Goal: Information Seeking & Learning: Find specific fact

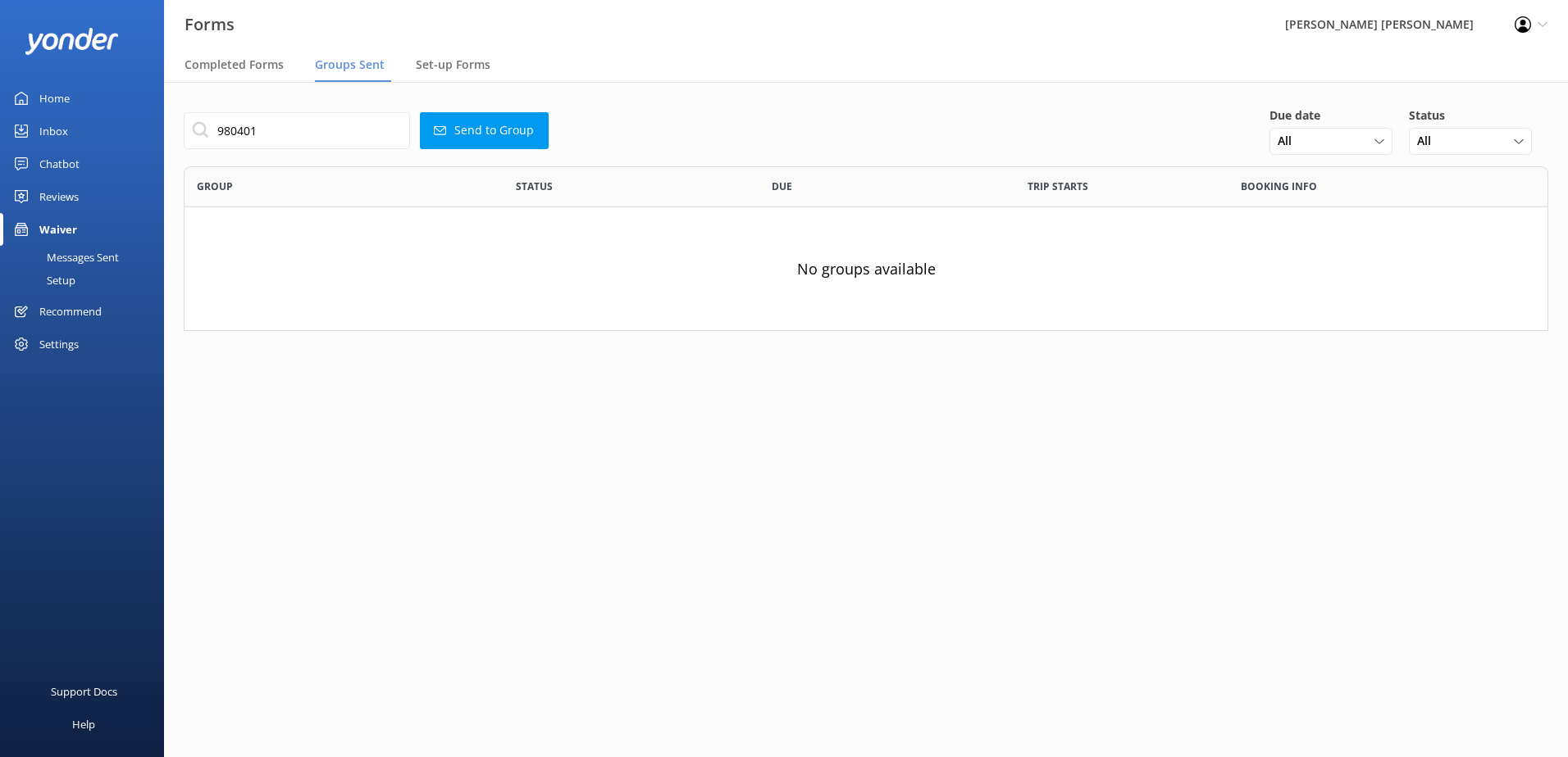
scroll to position [152, 1352]
drag, startPoint x: 281, startPoint y: 128, endPoint x: 54, endPoint y: 109, distance: 227.8
click at [54, 109] on div "Forms Wilsons [PERSON_NAME] Profile Settings Logout Completed Forms Groups Sent…" at bounding box center [784, 419] width 1568 height 675
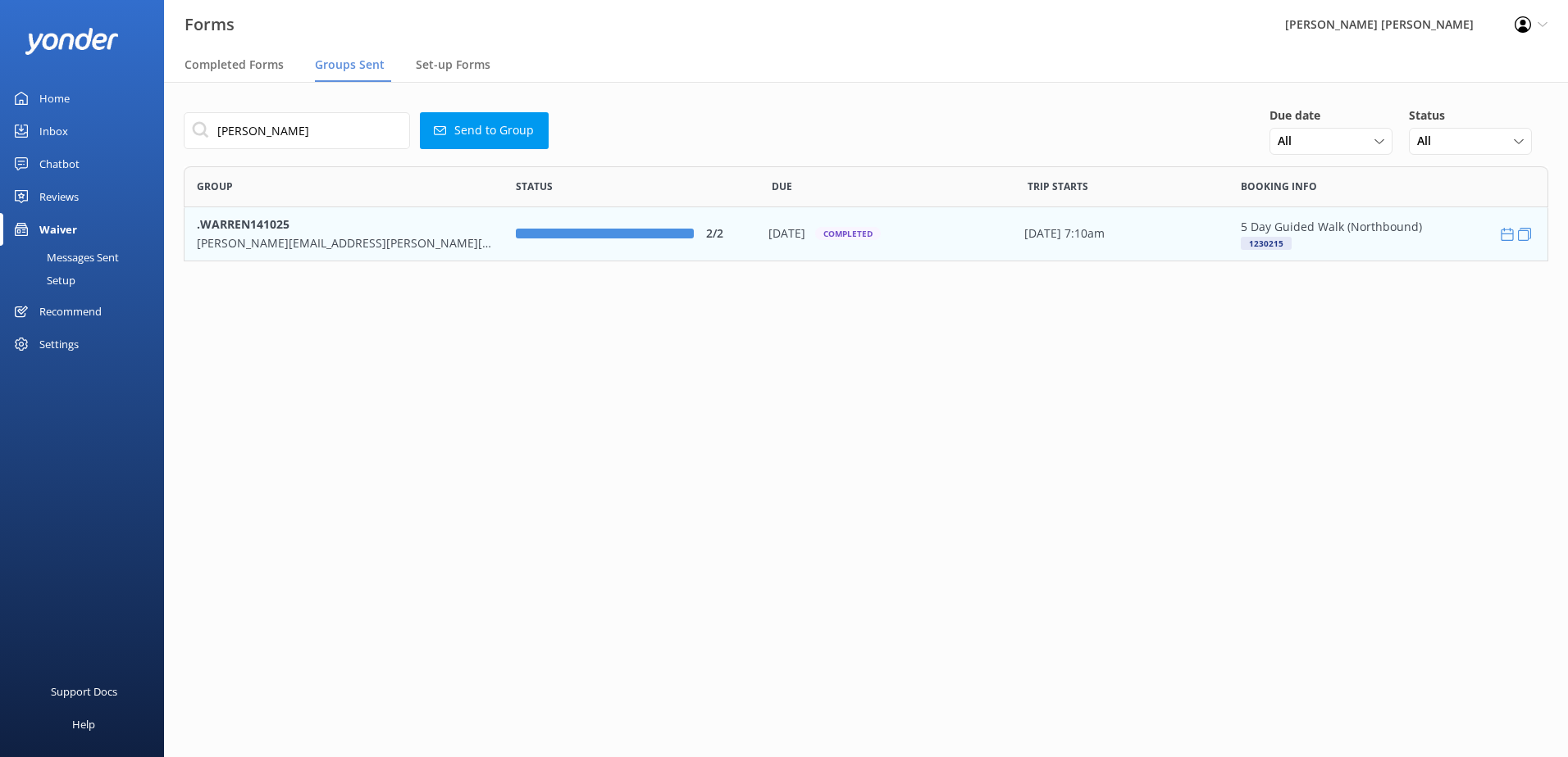
type input "[PERSON_NAME]"
click at [250, 223] on b ".WARREN141025" at bounding box center [243, 224] width 93 height 15
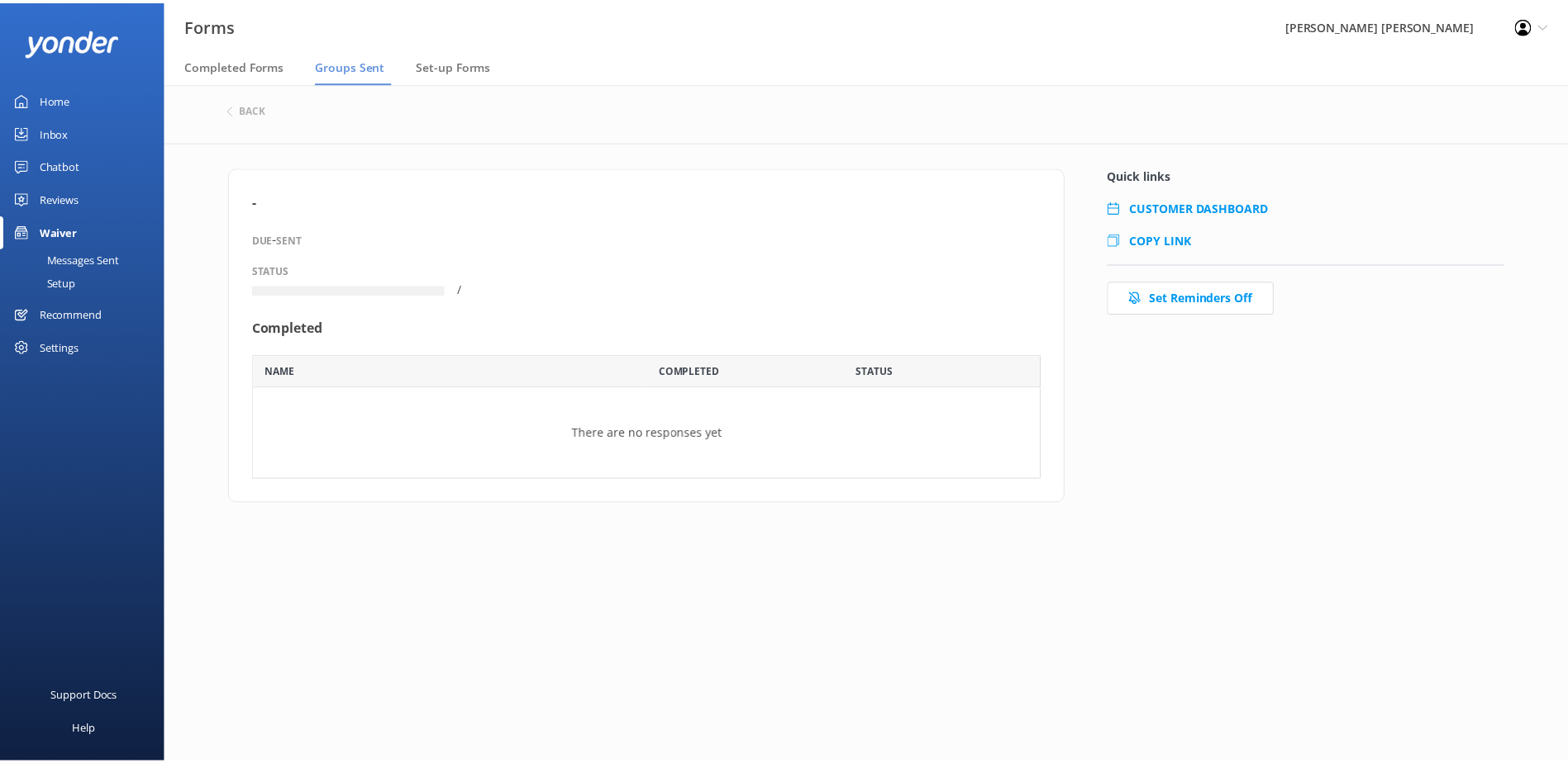
scroll to position [87, 783]
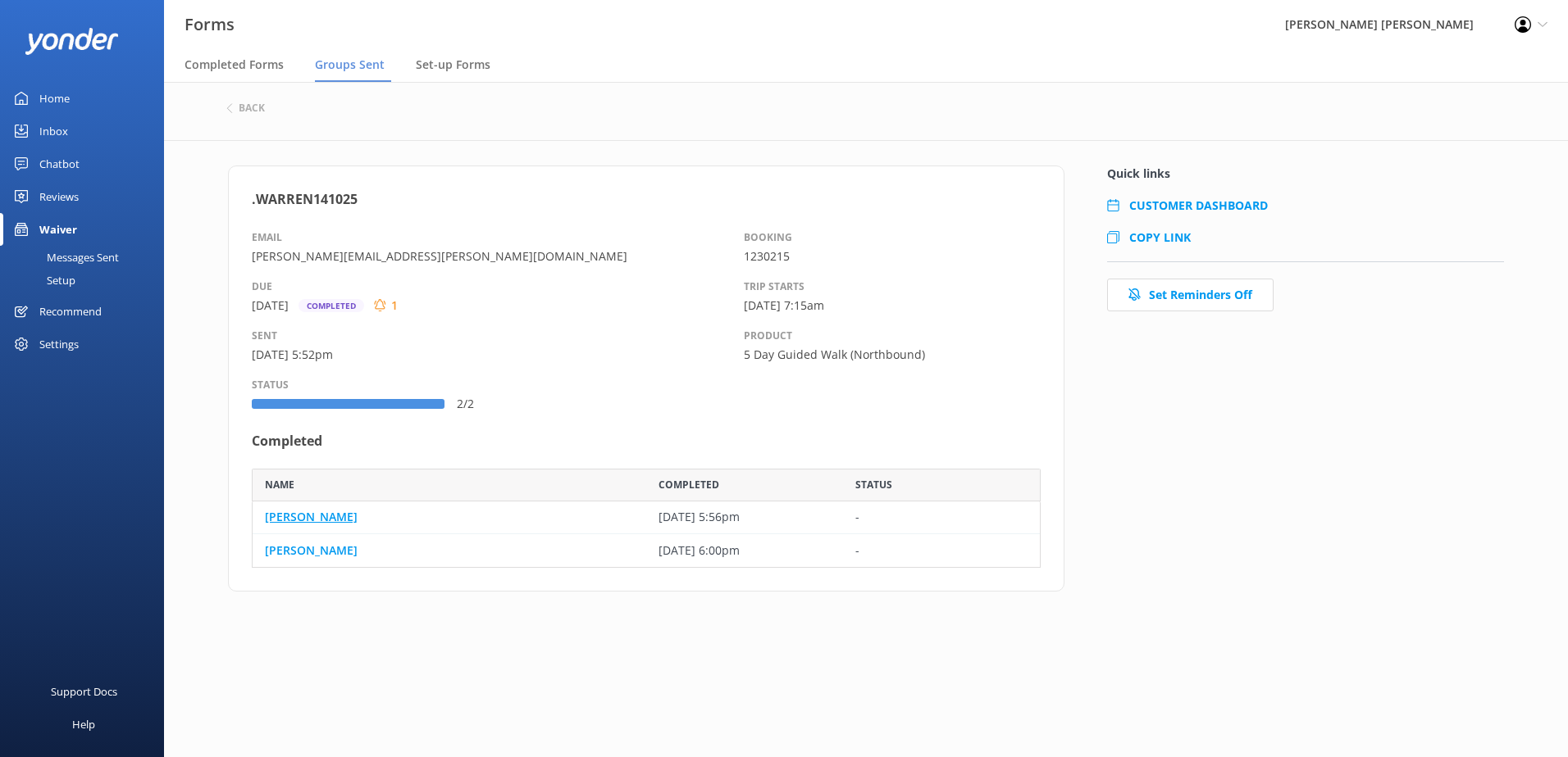
click at [294, 519] on link "[PERSON_NAME]" at bounding box center [311, 517] width 93 height 18
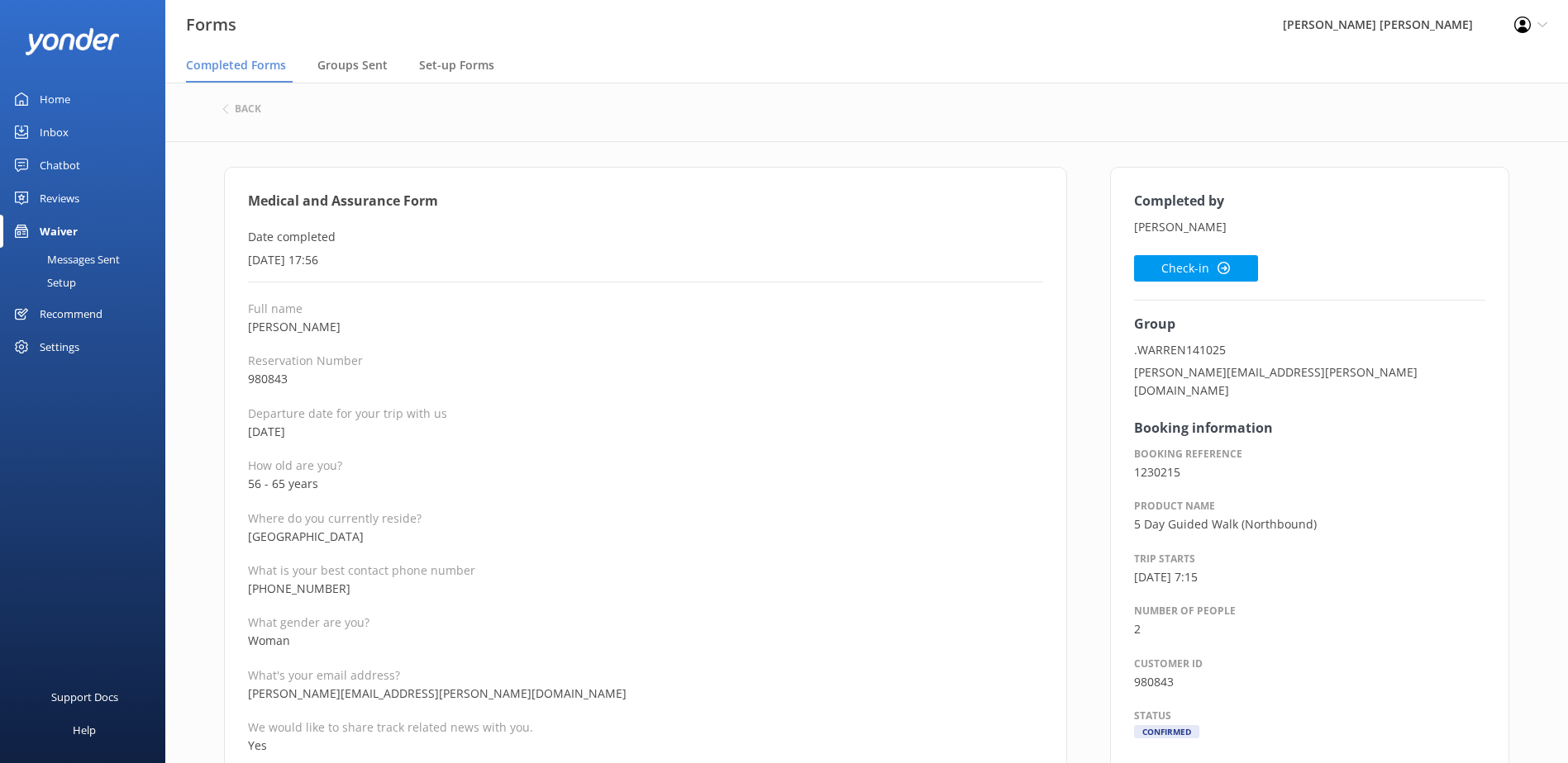
click at [738, 370] on p "980843" at bounding box center [645, 379] width 795 height 18
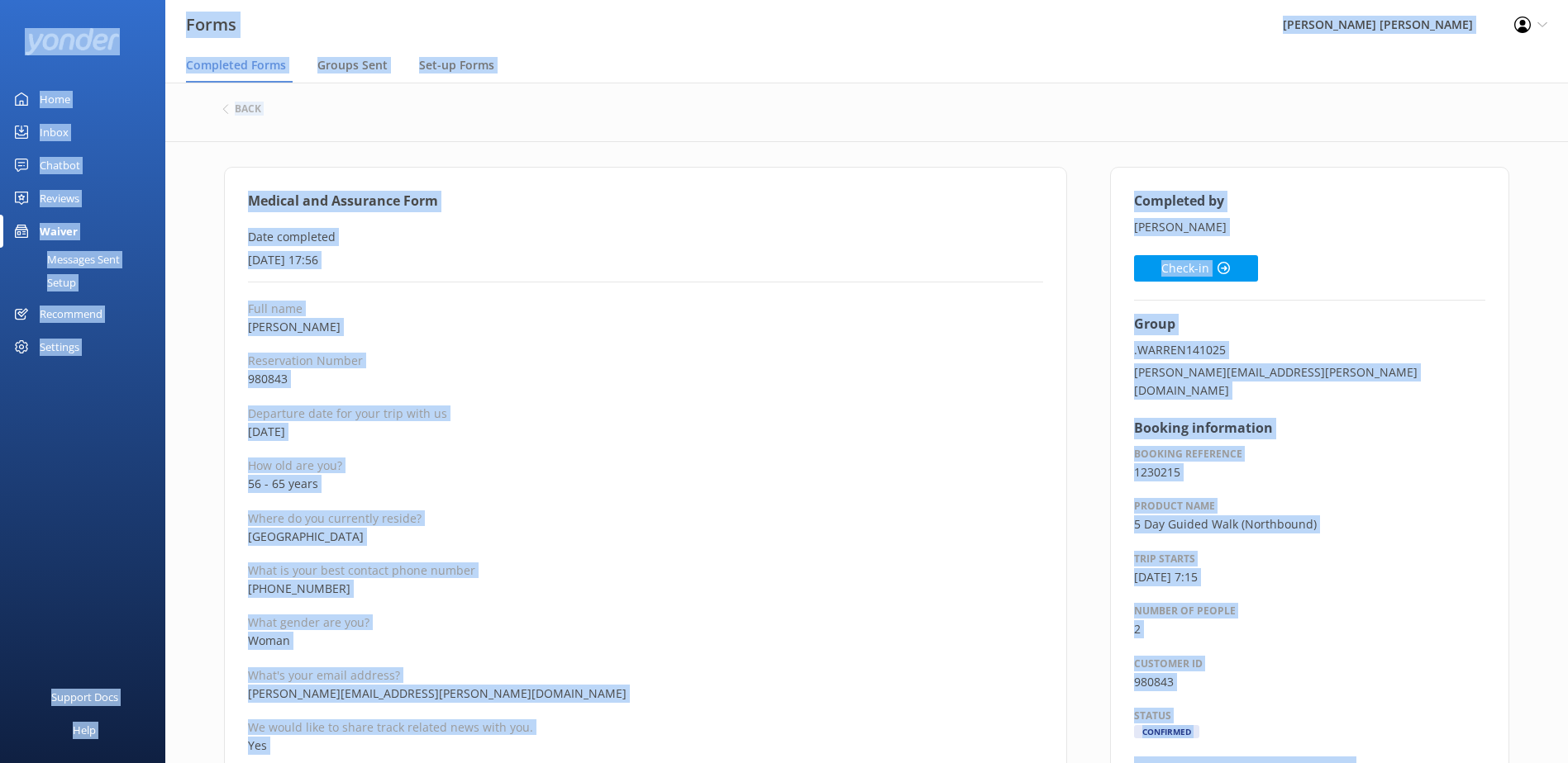
copy div "Forms Wilsons [PERSON_NAME] Profile Settings Logout Completed Forms Groups Sent…"
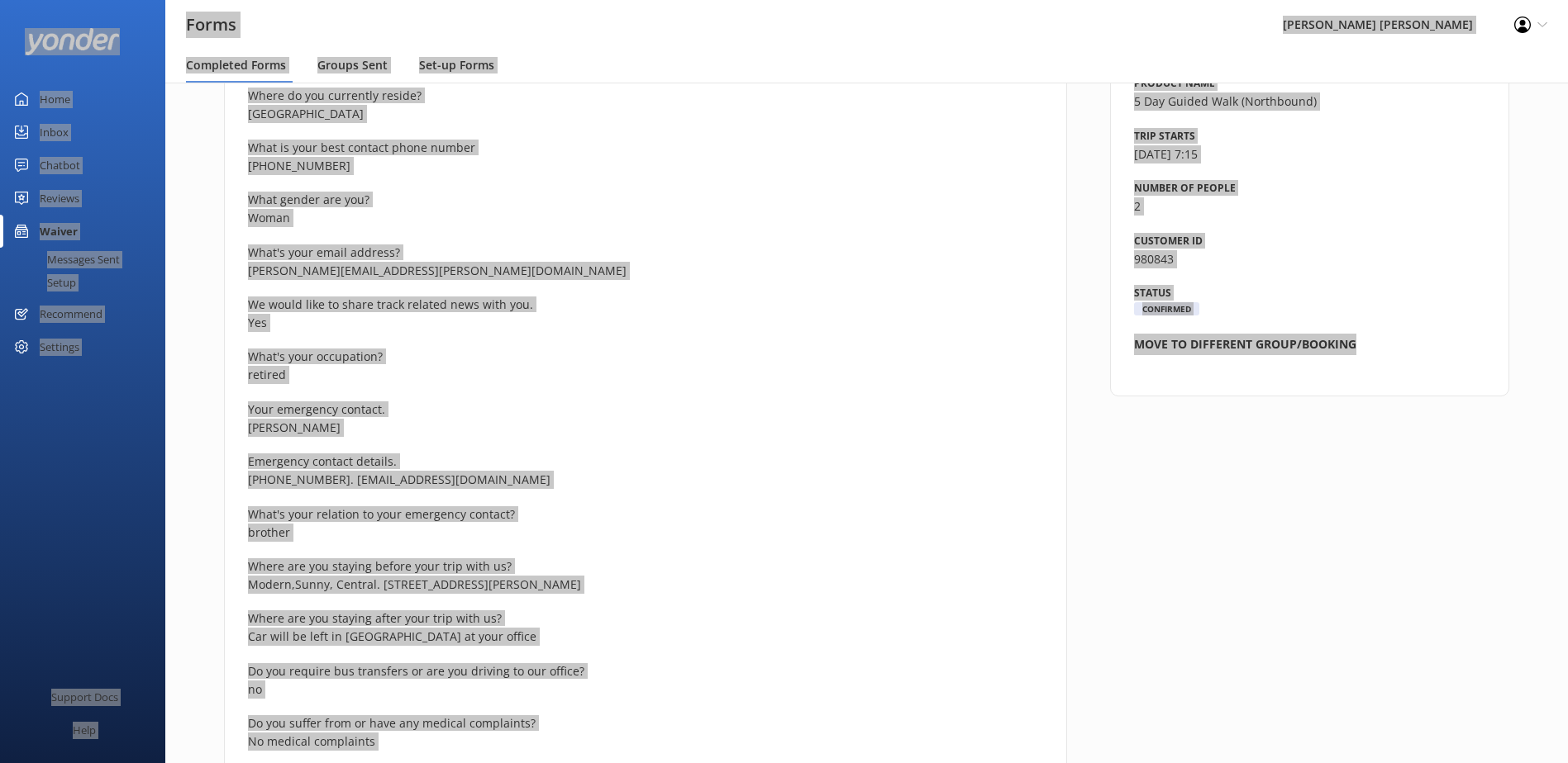
scroll to position [413, 0]
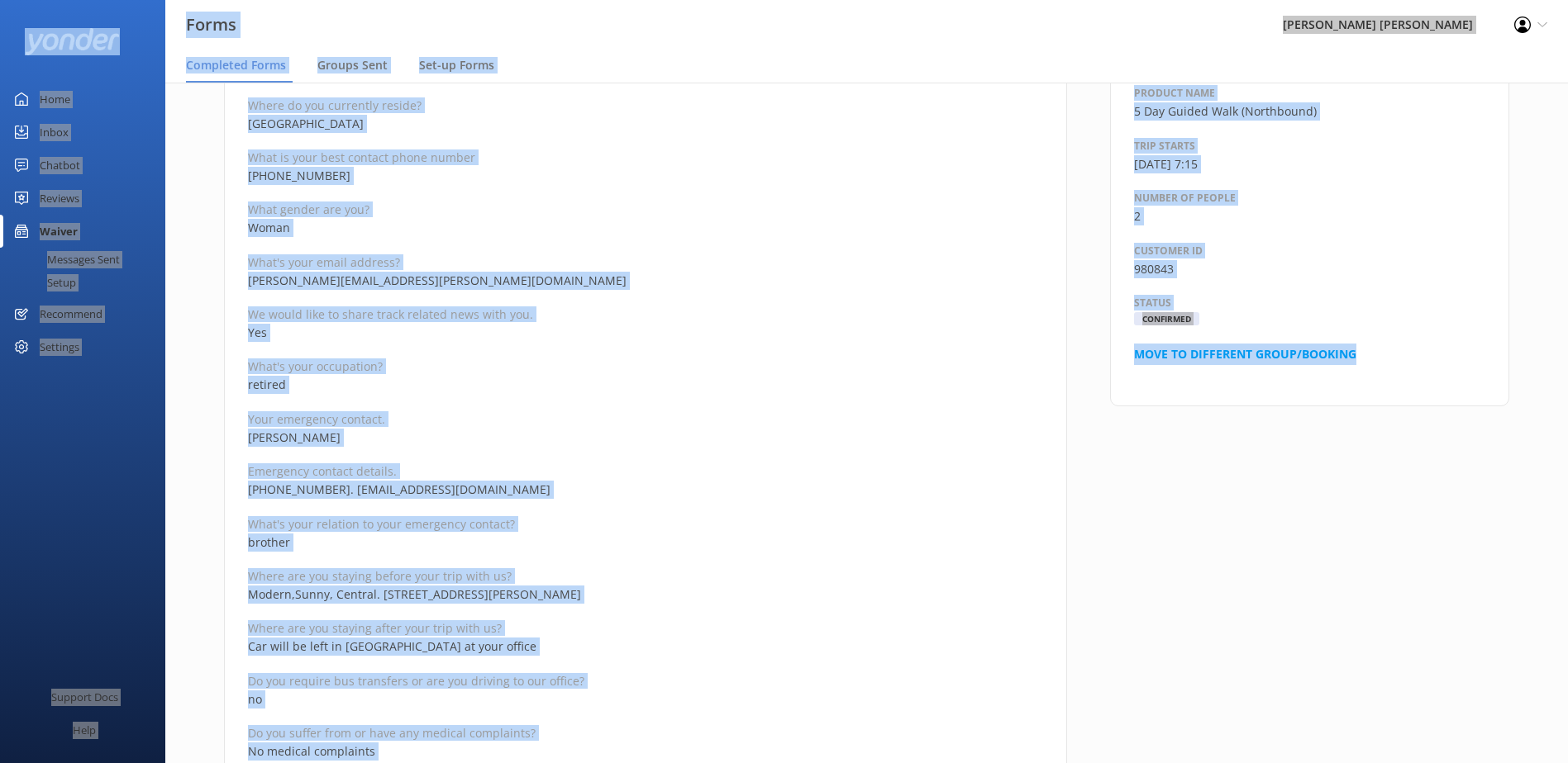
click at [529, 381] on p "retired" at bounding box center [645, 384] width 795 height 18
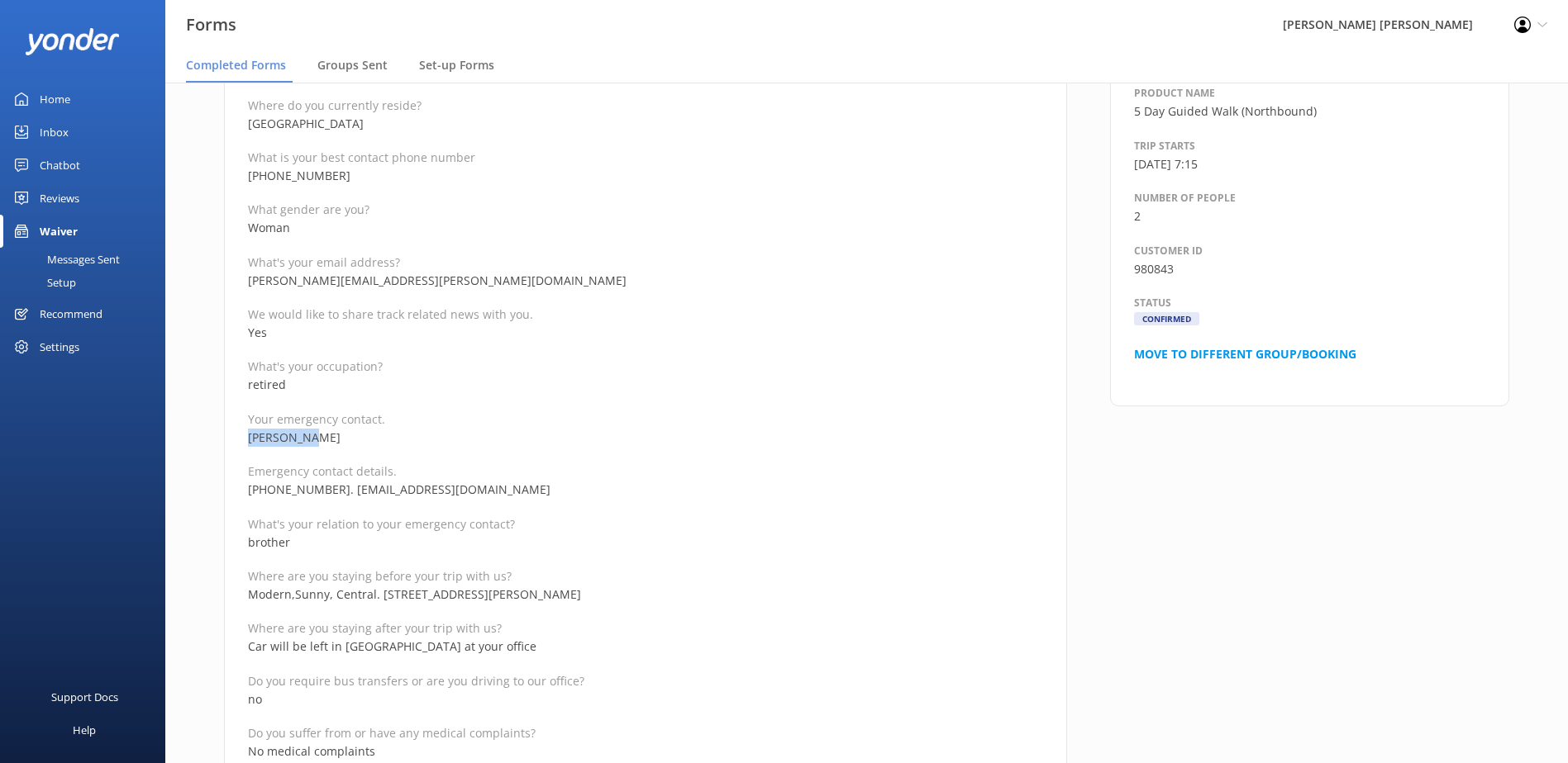
drag, startPoint x: 330, startPoint y: 441, endPoint x: 229, endPoint y: 425, distance: 102.3
copy div "Your emergency contact. [PERSON_NAME]"
drag, startPoint x: 328, startPoint y: 491, endPoint x: 227, endPoint y: 494, distance: 101.0
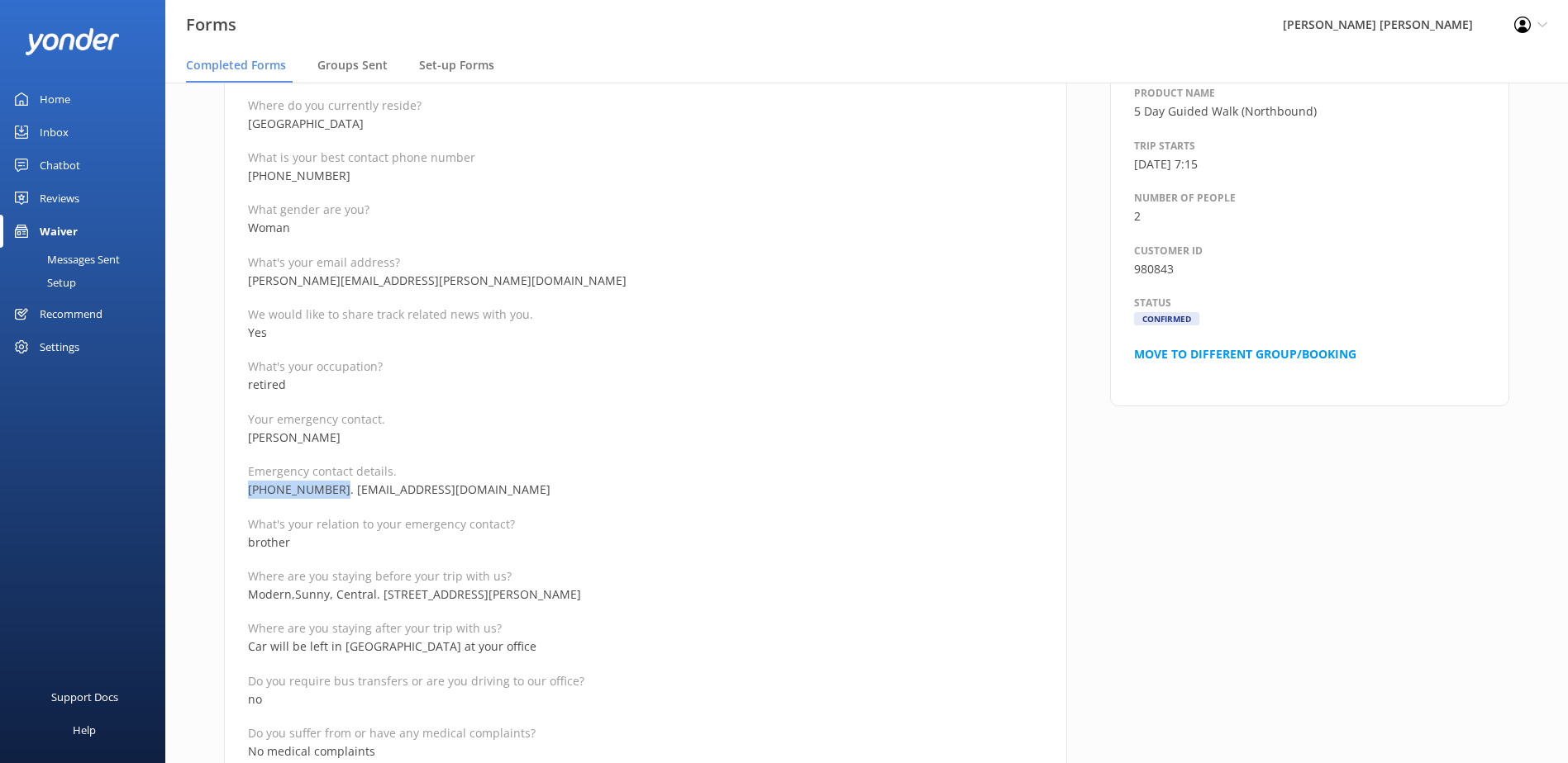
copy p "[PHONE_NUMBER]"
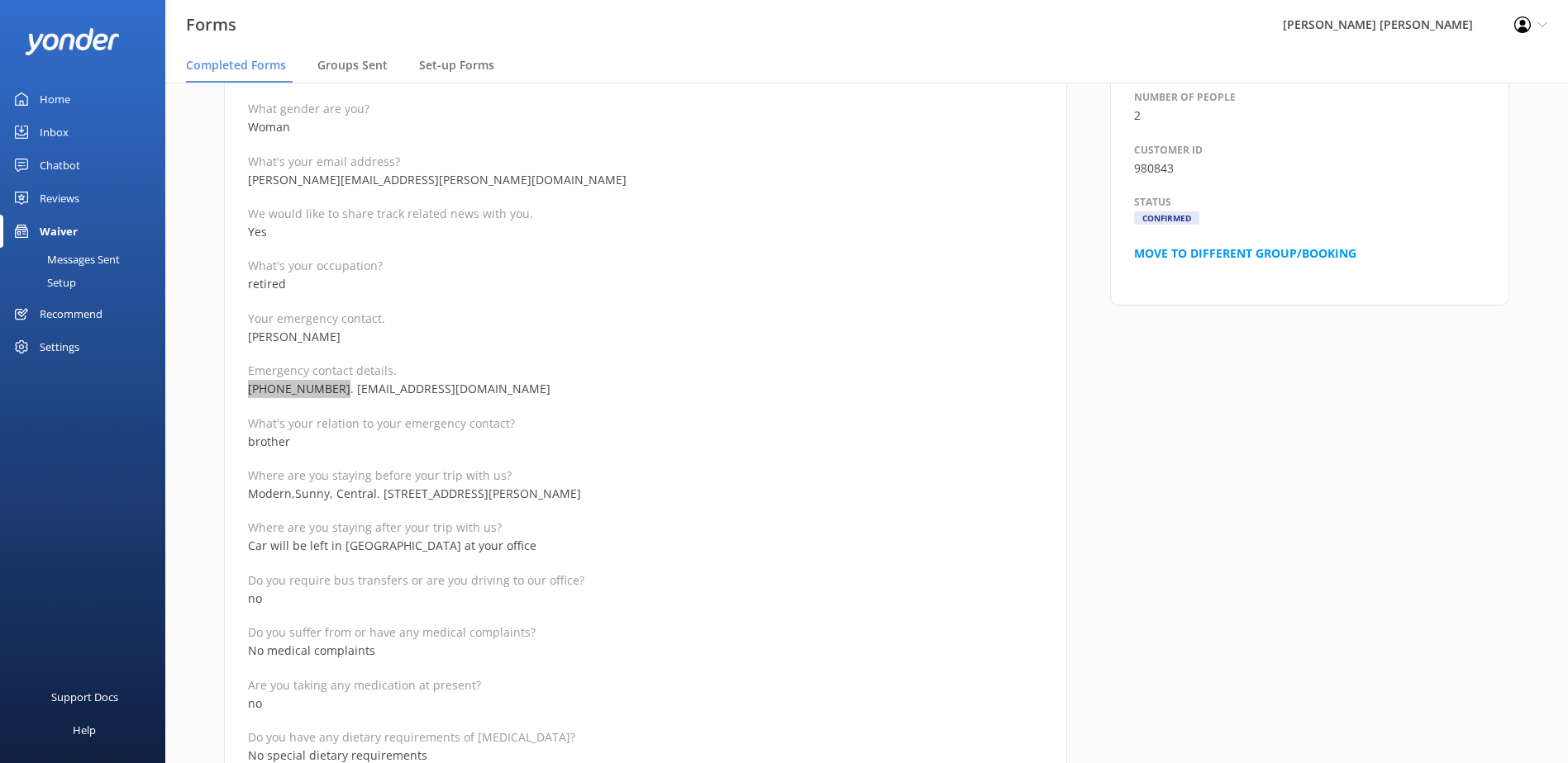
scroll to position [166, 0]
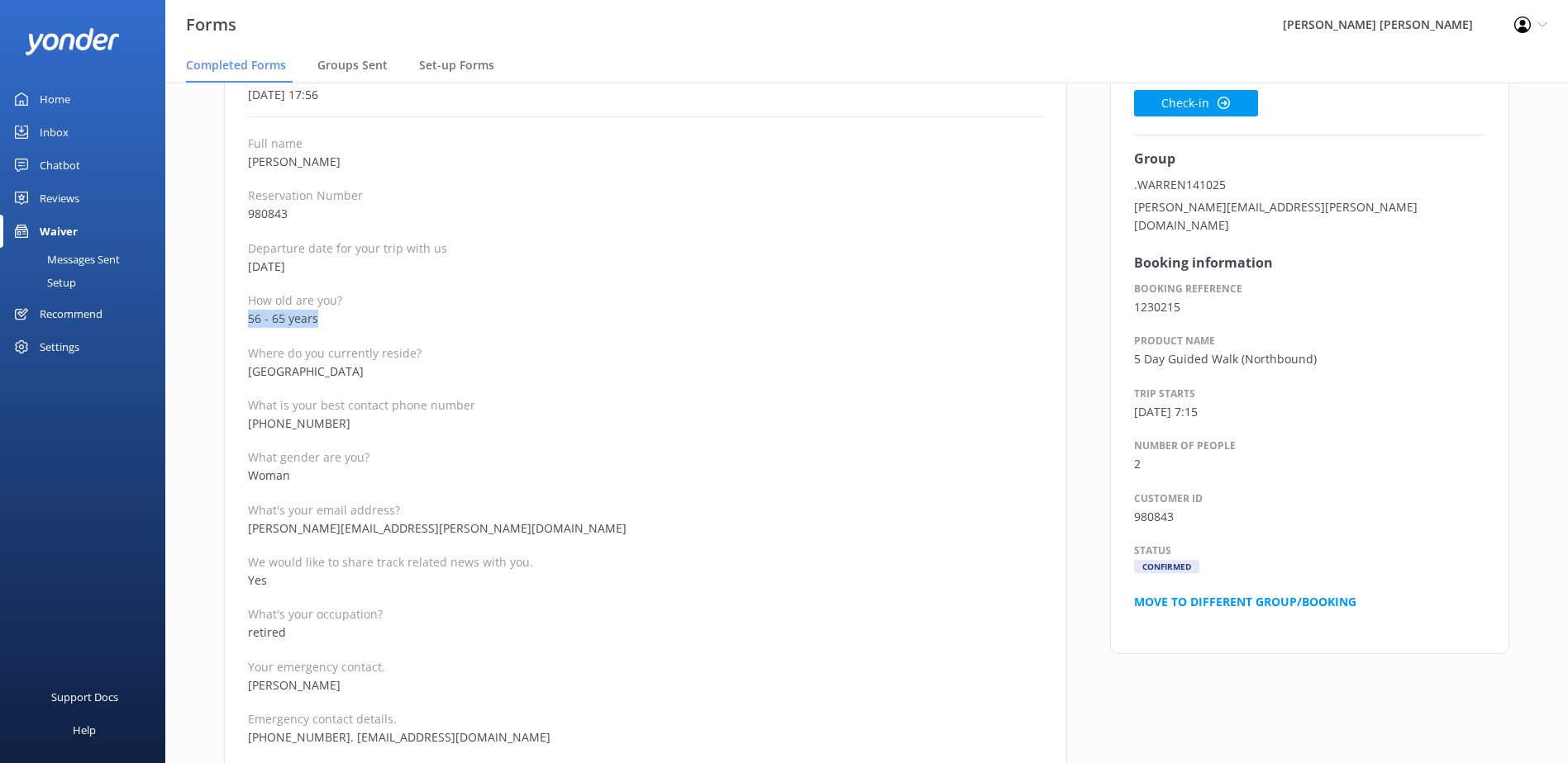
drag, startPoint x: 325, startPoint y: 325, endPoint x: 234, endPoint y: 318, distance: 91.3
copy p "56 - 65 years"
drag, startPoint x: 427, startPoint y: 524, endPoint x: 235, endPoint y: 534, distance: 192.3
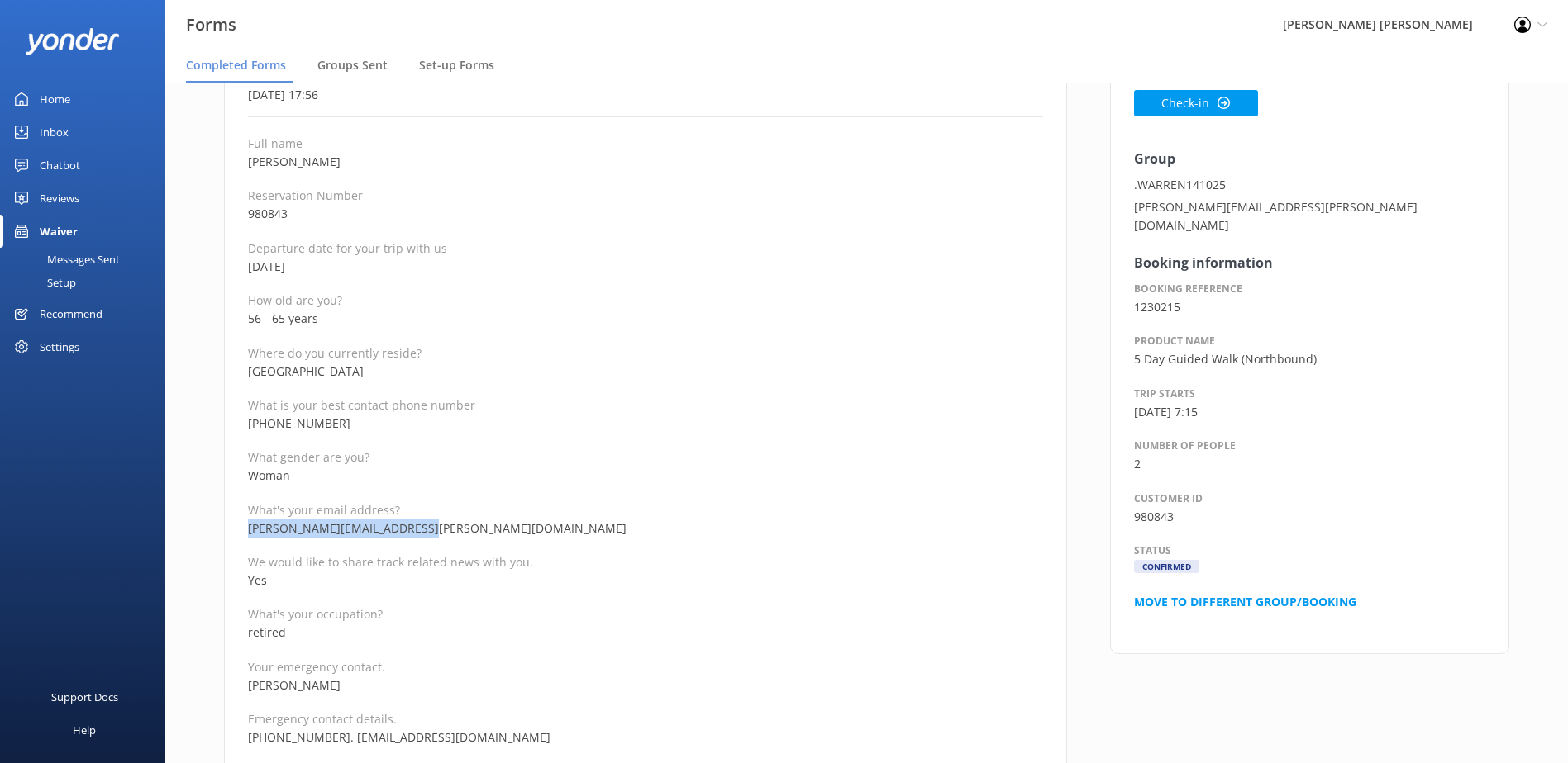
copy p "[PERSON_NAME][EMAIL_ADDRESS][PERSON_NAME][DOMAIN_NAME]"
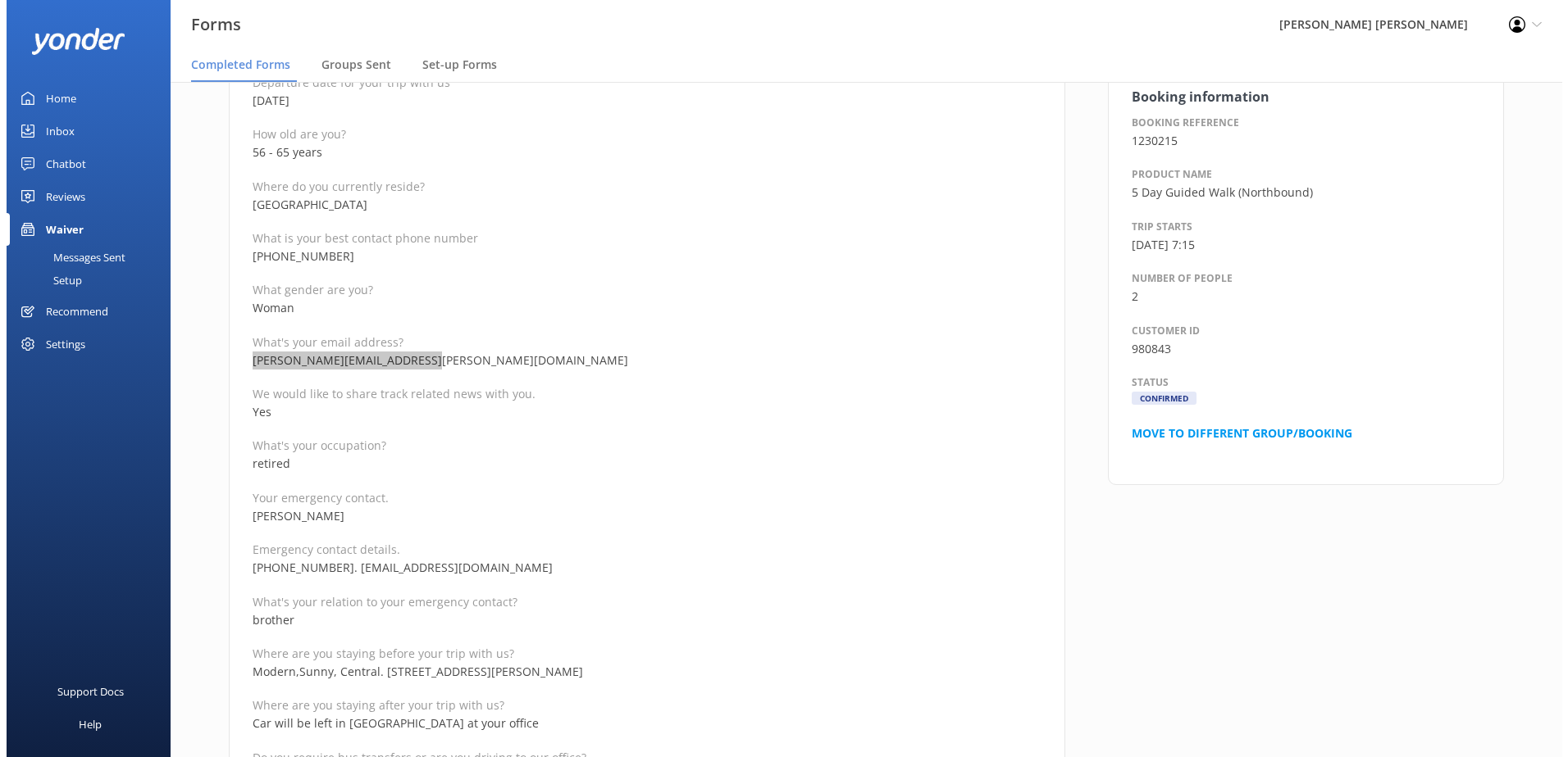
scroll to position [0, 0]
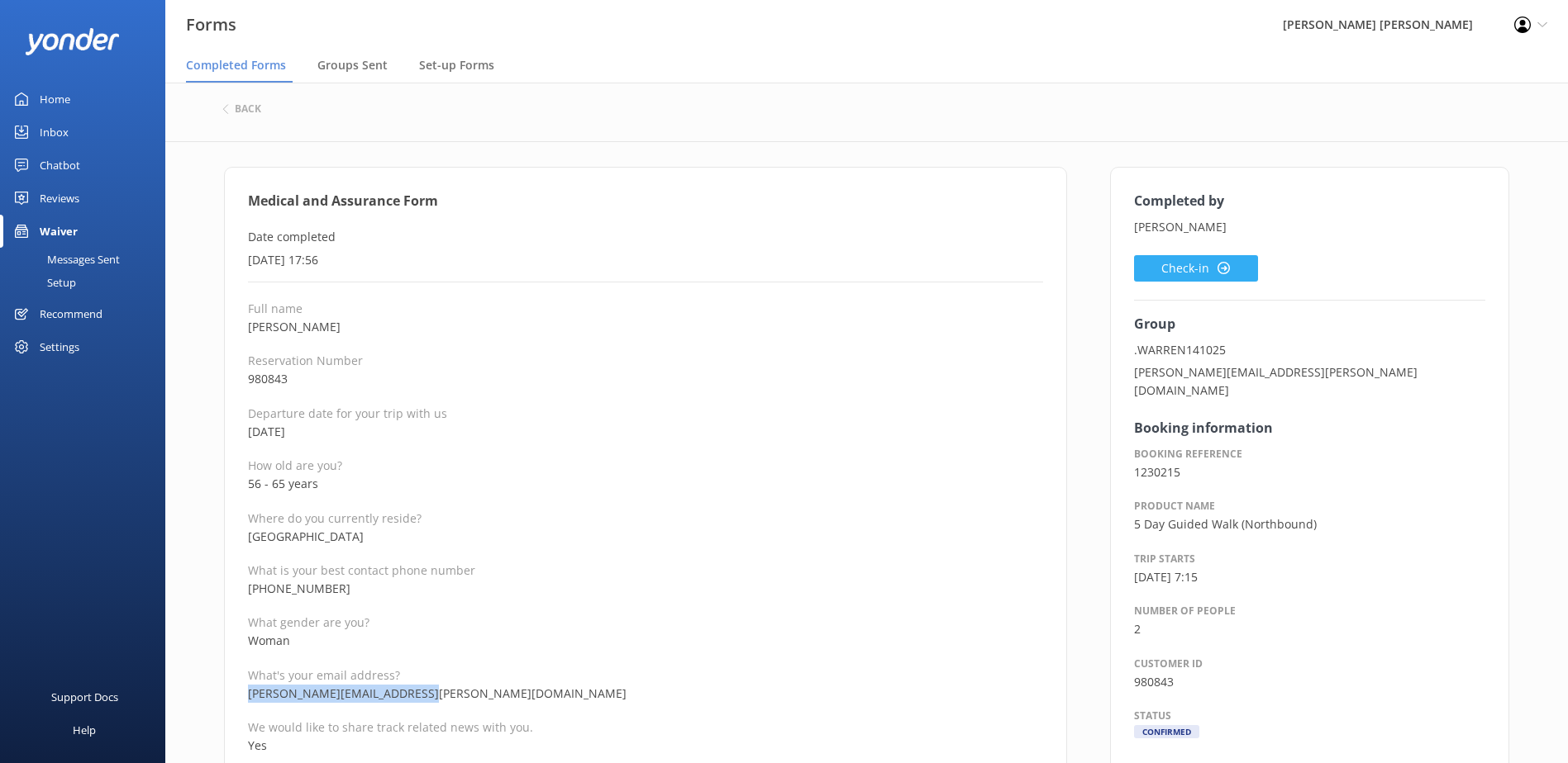
click at [1188, 266] on button "Check-in" at bounding box center [1196, 268] width 124 height 26
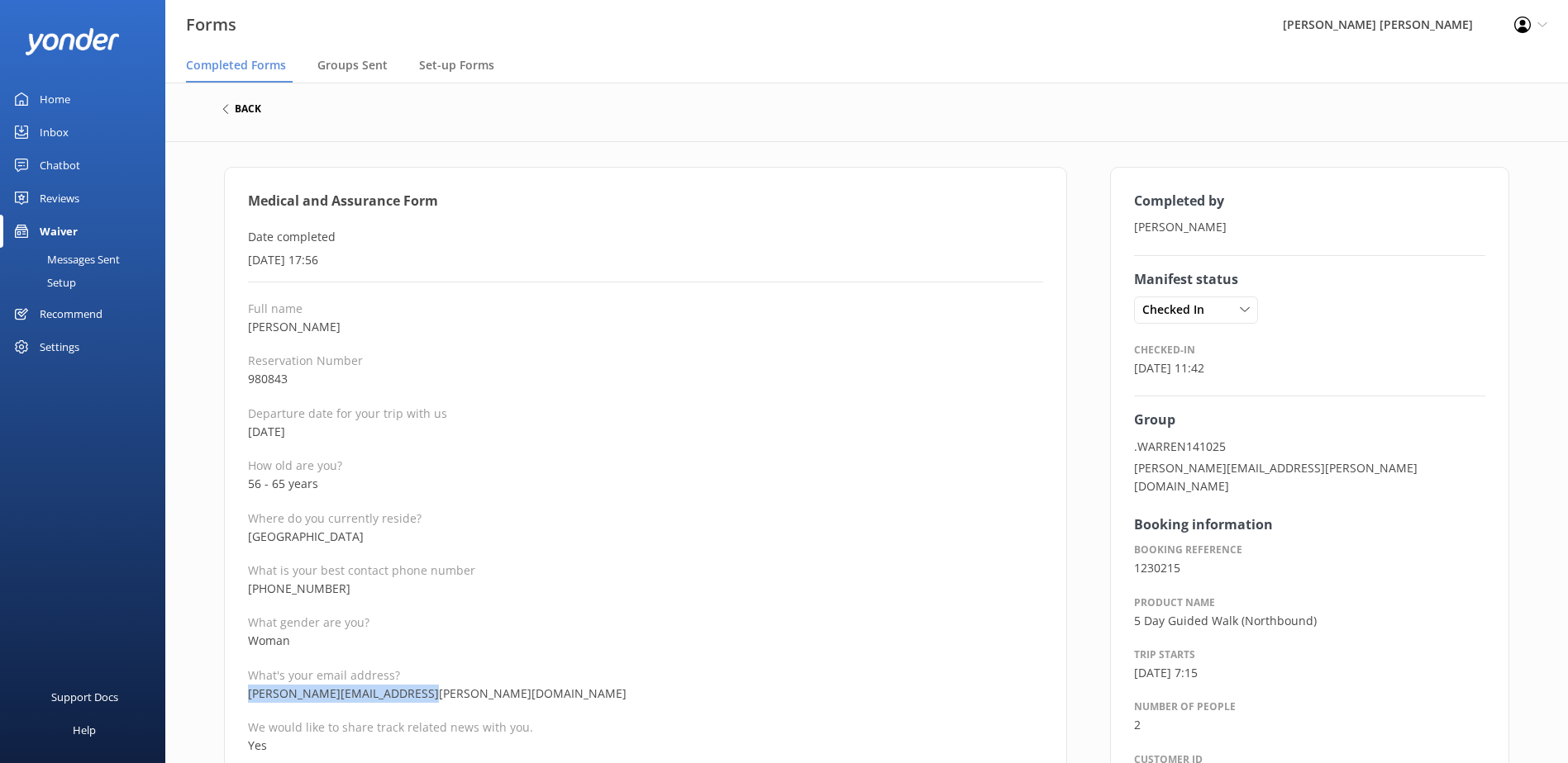
click at [248, 109] on h6 "back" at bounding box center [247, 109] width 26 height 10
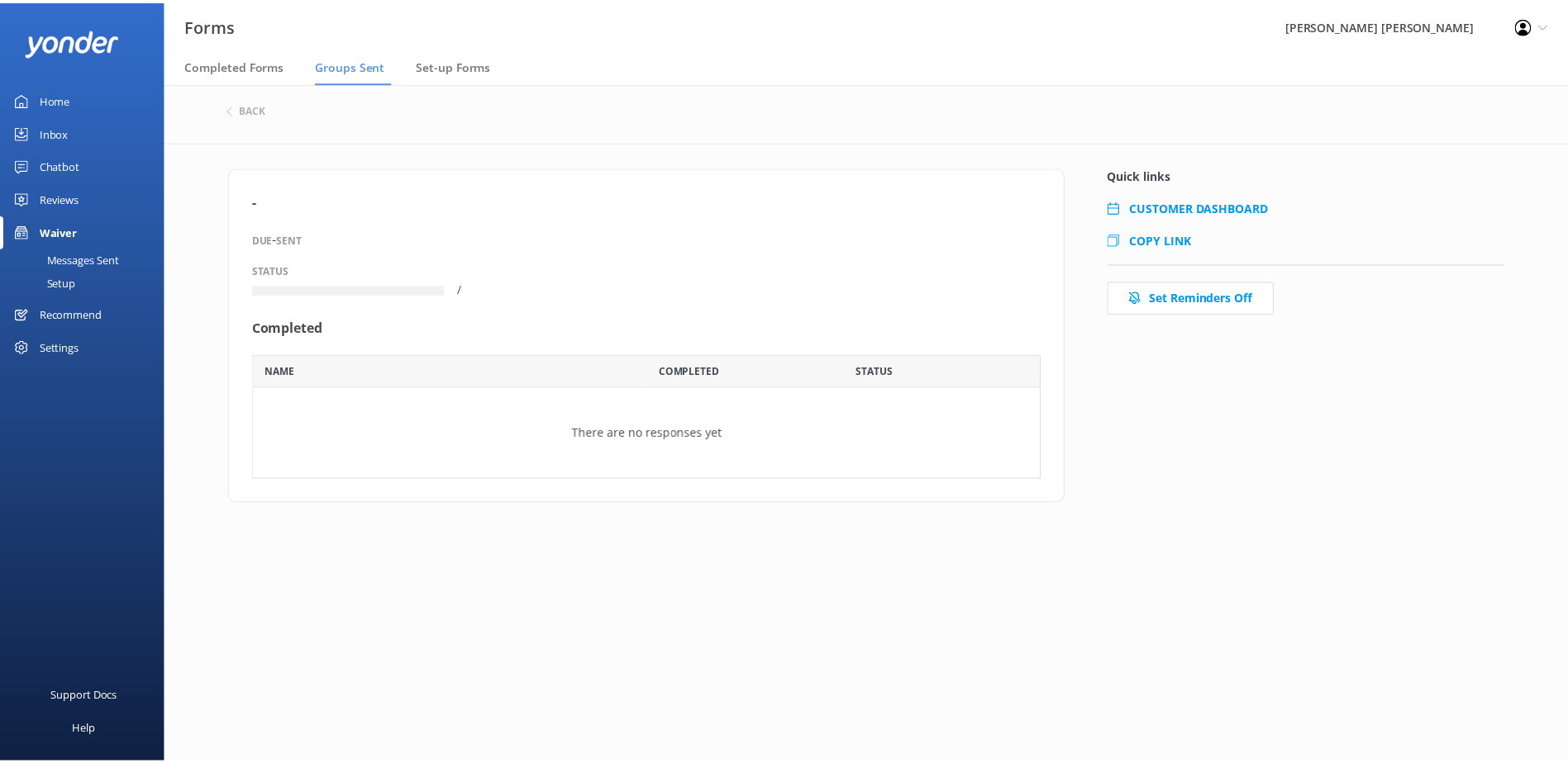
scroll to position [87, 783]
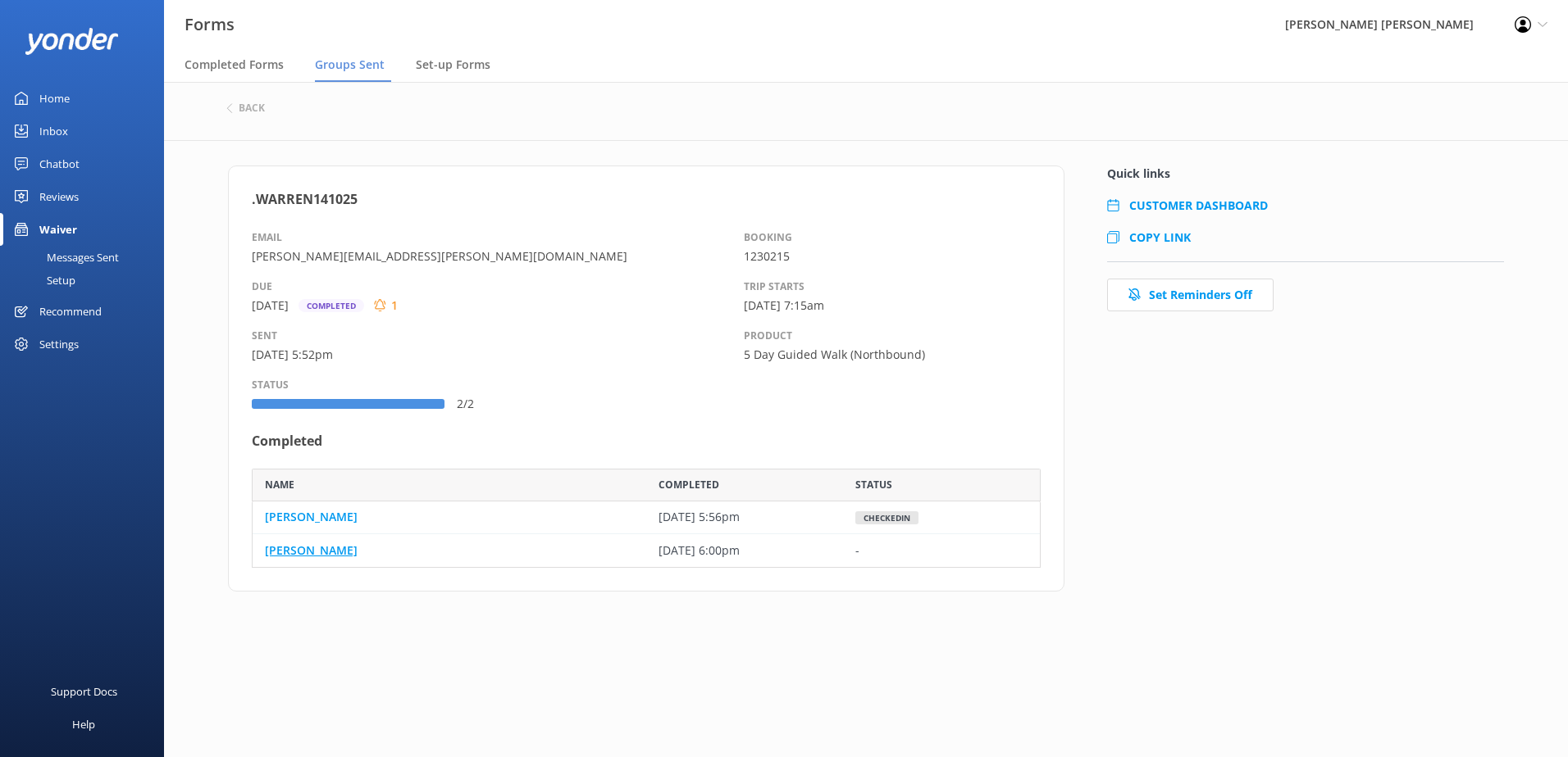
click at [315, 548] on link "[PERSON_NAME]" at bounding box center [311, 550] width 93 height 18
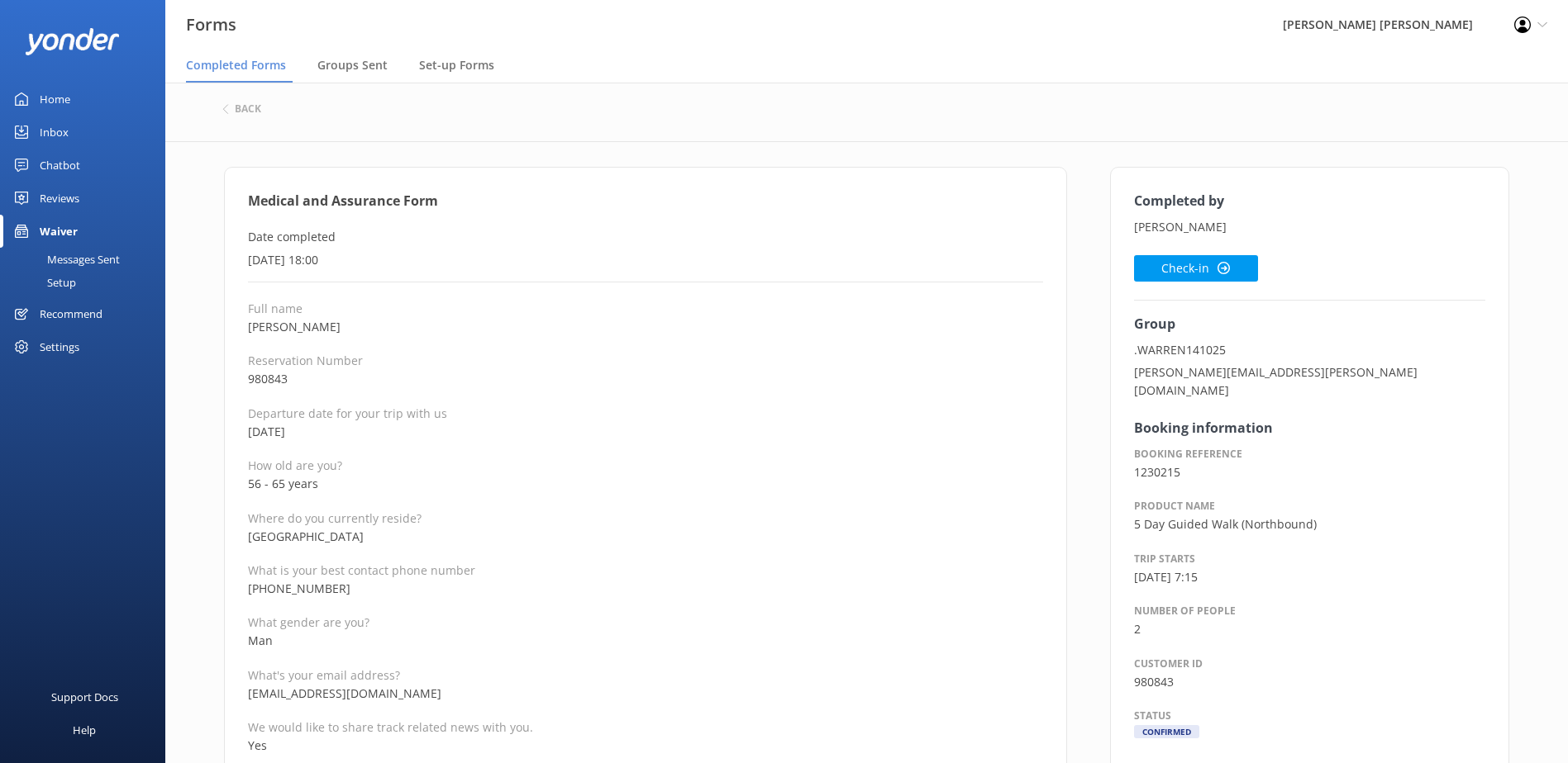
drag, startPoint x: 481, startPoint y: 327, endPoint x: 486, endPoint y: 320, distance: 8.6
click at [486, 327] on p "[PERSON_NAME]" at bounding box center [645, 327] width 795 height 18
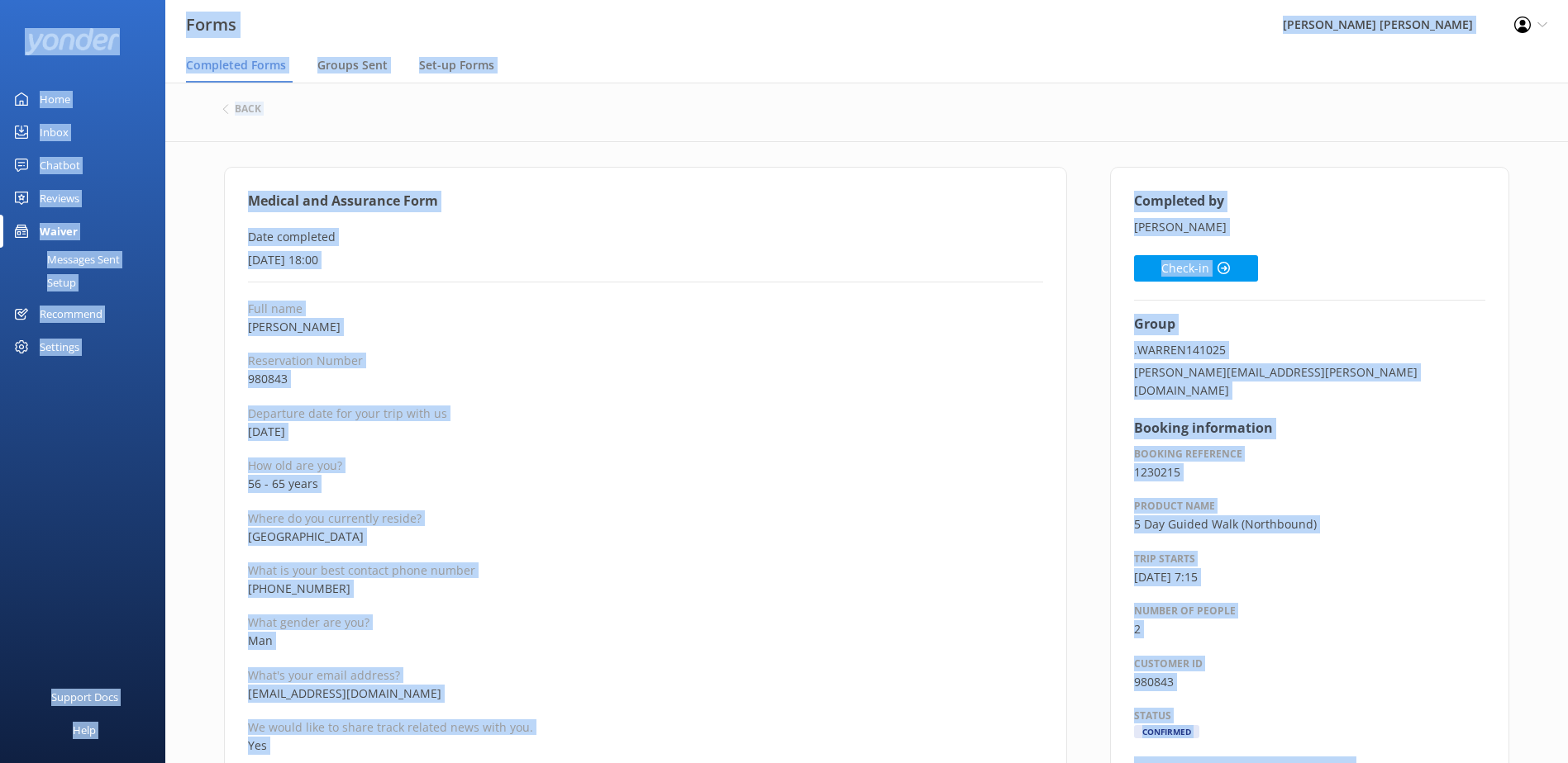
copy div "Forms Wilsons [PERSON_NAME] Profile Settings Logout Completed Forms Groups Sent…"
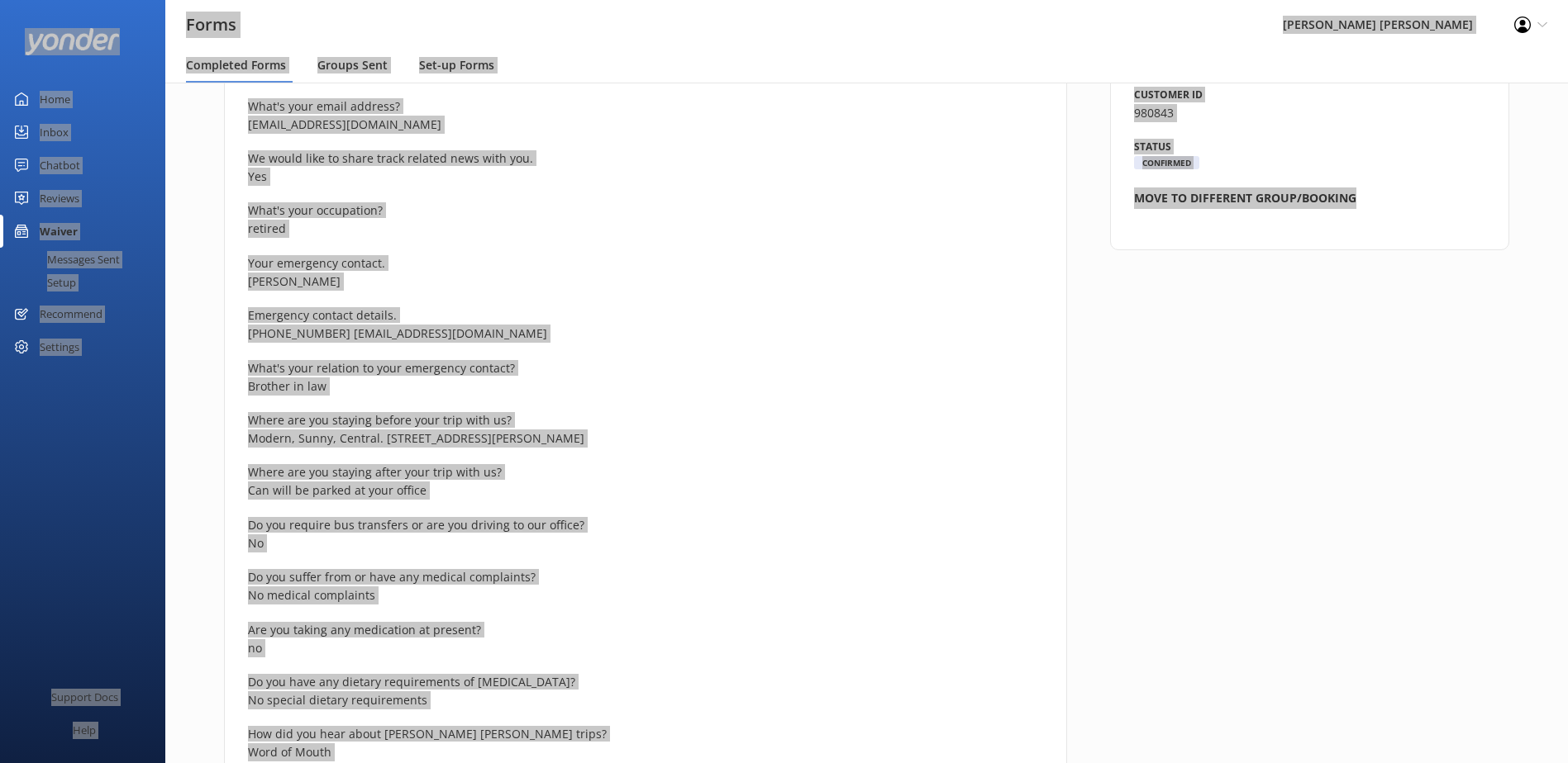
scroll to position [661, 0]
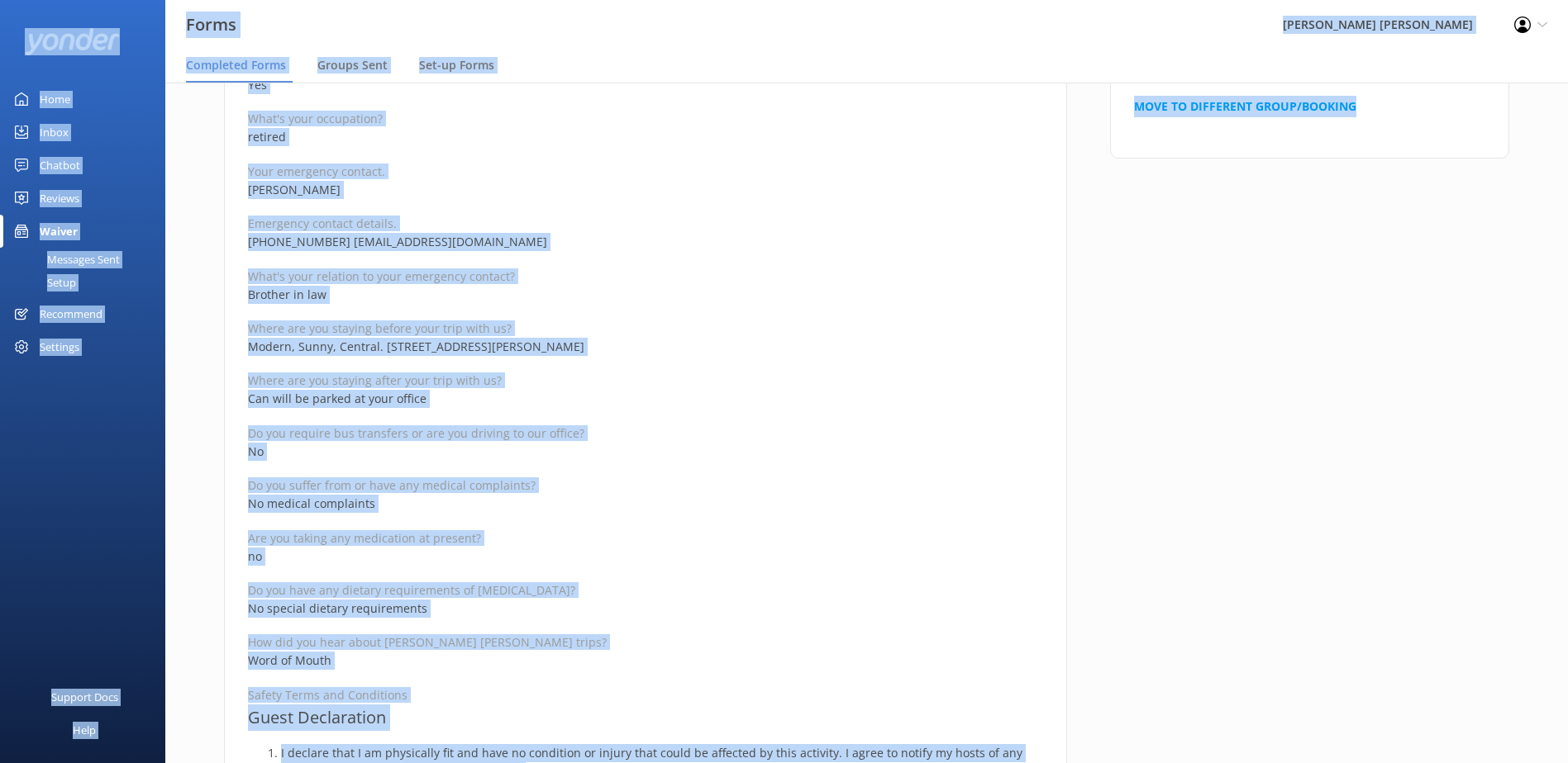
click at [638, 434] on p "Do you require bus transfers or are you driving to our office?" at bounding box center [645, 433] width 795 height 15
click at [640, 434] on p "Do you require bus transfers or are you driving to our office?" at bounding box center [645, 433] width 795 height 15
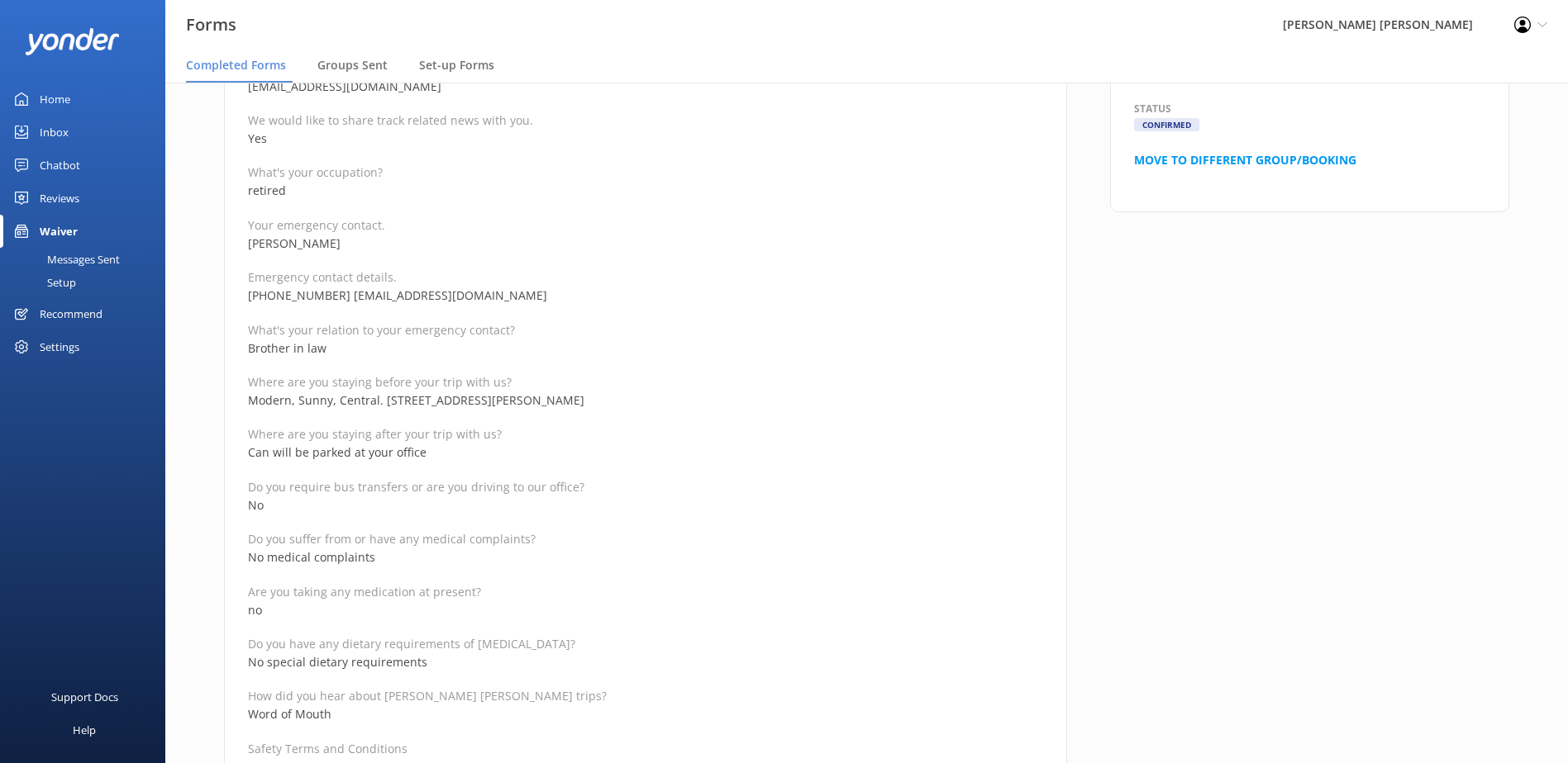
scroll to position [578, 0]
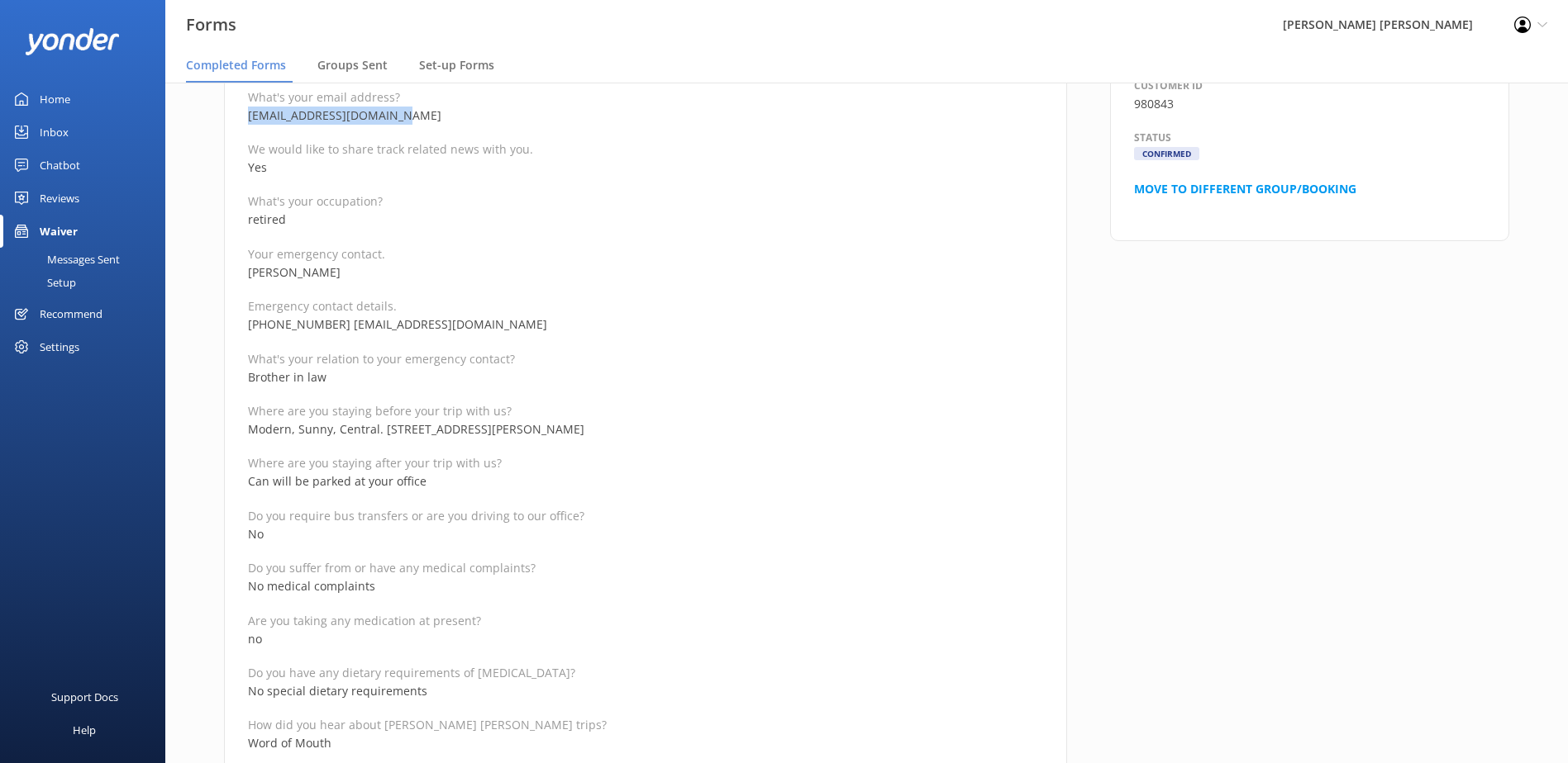
drag, startPoint x: 410, startPoint y: 121, endPoint x: 248, endPoint y: 115, distance: 162.1
click at [248, 115] on p "[EMAIL_ADDRESS][DOMAIN_NAME]" at bounding box center [645, 115] width 795 height 18
copy p "[EMAIL_ADDRESS][DOMAIN_NAME]"
drag, startPoint x: 317, startPoint y: 272, endPoint x: 249, endPoint y: 264, distance: 68.5
click at [249, 264] on p "[PERSON_NAME]" at bounding box center [645, 272] width 795 height 18
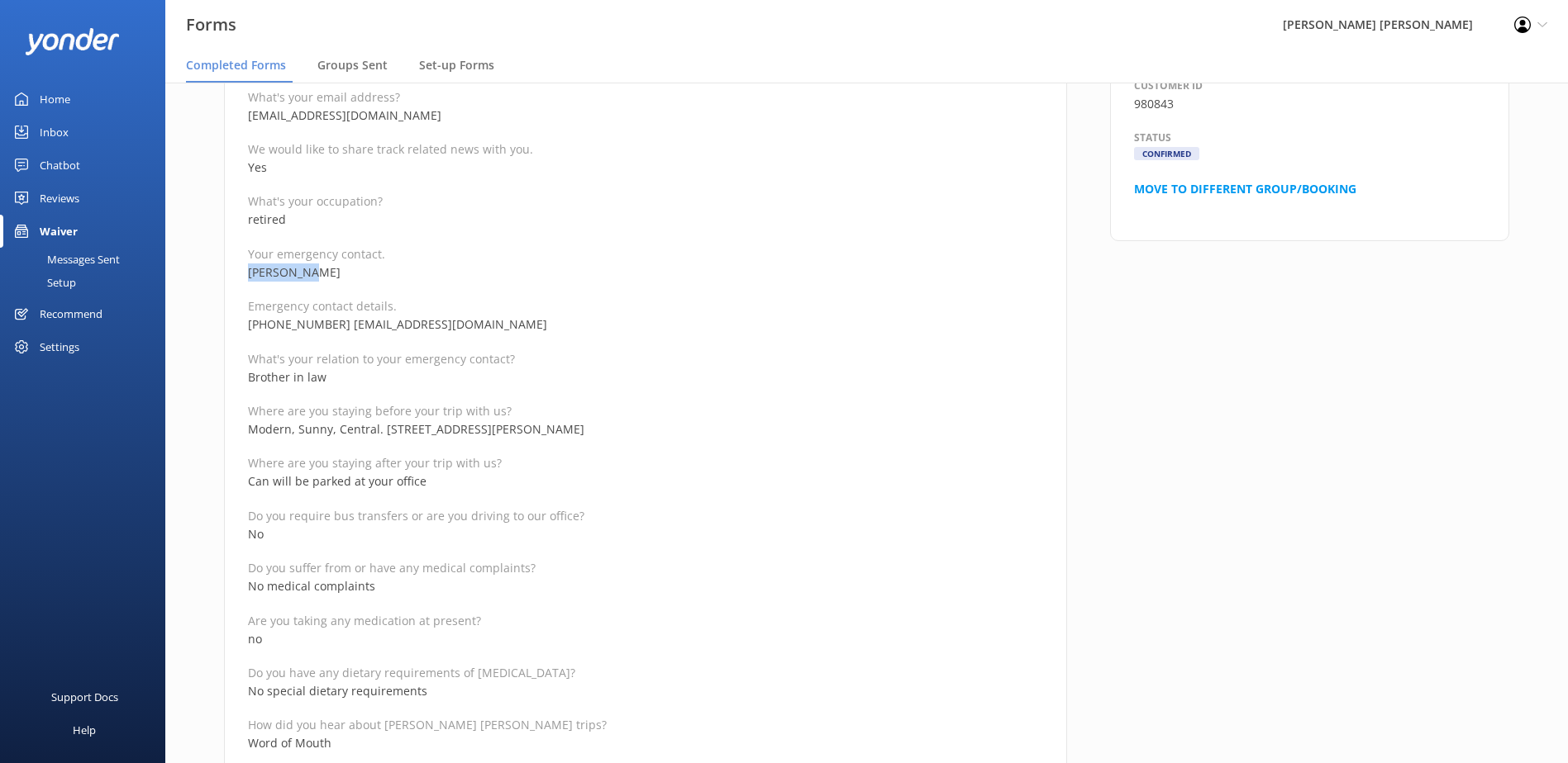
copy p "[PERSON_NAME]"
drag, startPoint x: 326, startPoint y: 320, endPoint x: 216, endPoint y: 321, distance: 110.0
click at [216, 321] on div "Medical and Assurance Form Date completed [DATE] 18:00 Full name [PERSON_NAME] …" at bounding box center [644, 640] width 885 height 2103
copy p "[PHONE_NUMBER]"
click at [637, 547] on div "Full name [PERSON_NAME] Reservation Number 980843 Departure date for your trip …" at bounding box center [645, 687] width 795 height 1929
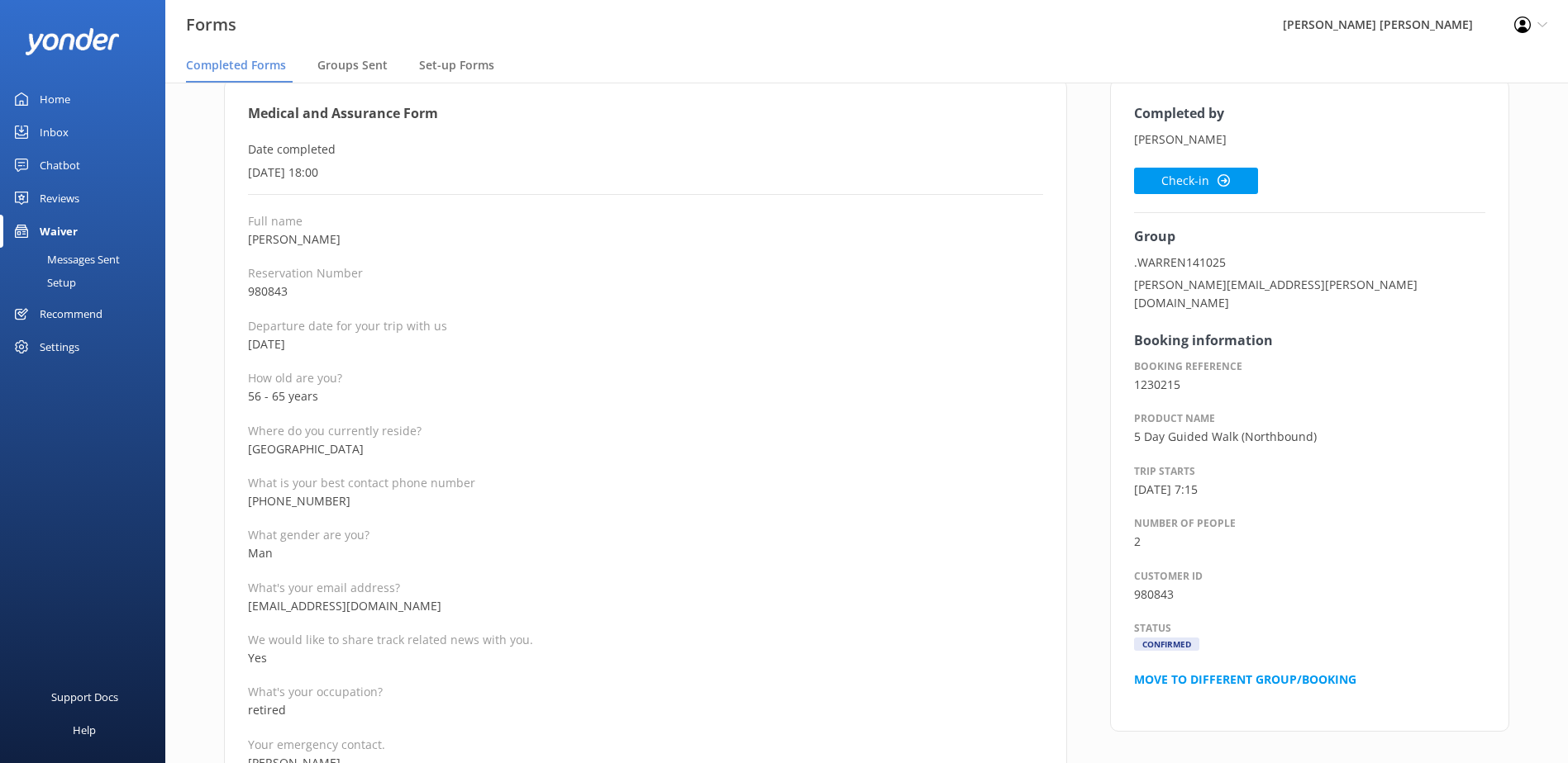
scroll to position [82, 0]
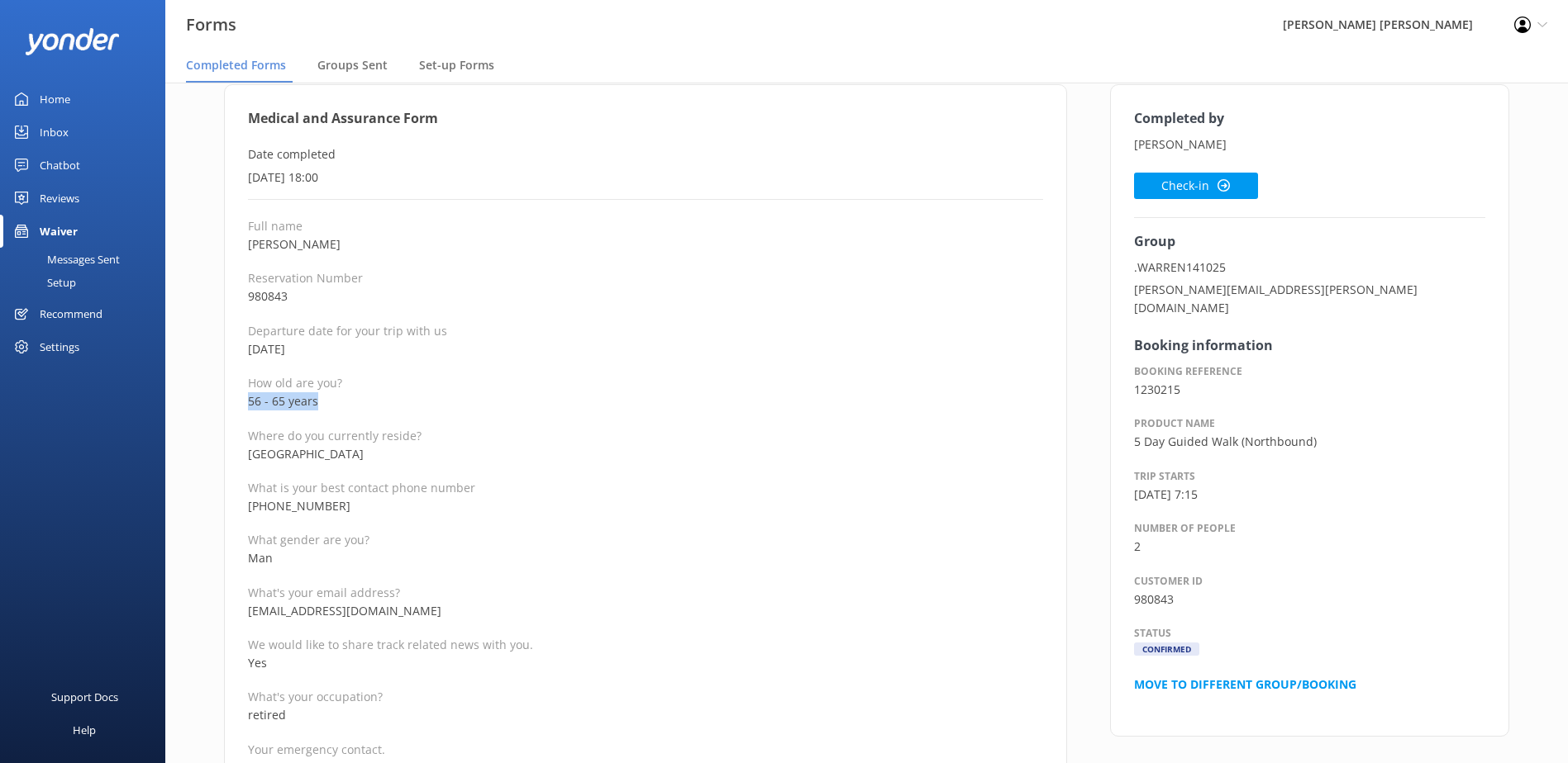
drag, startPoint x: 326, startPoint y: 401, endPoint x: 202, endPoint y: 400, distance: 124.0
copy p "56 - 65 years"
click at [1200, 188] on button "Check-in" at bounding box center [1196, 185] width 124 height 26
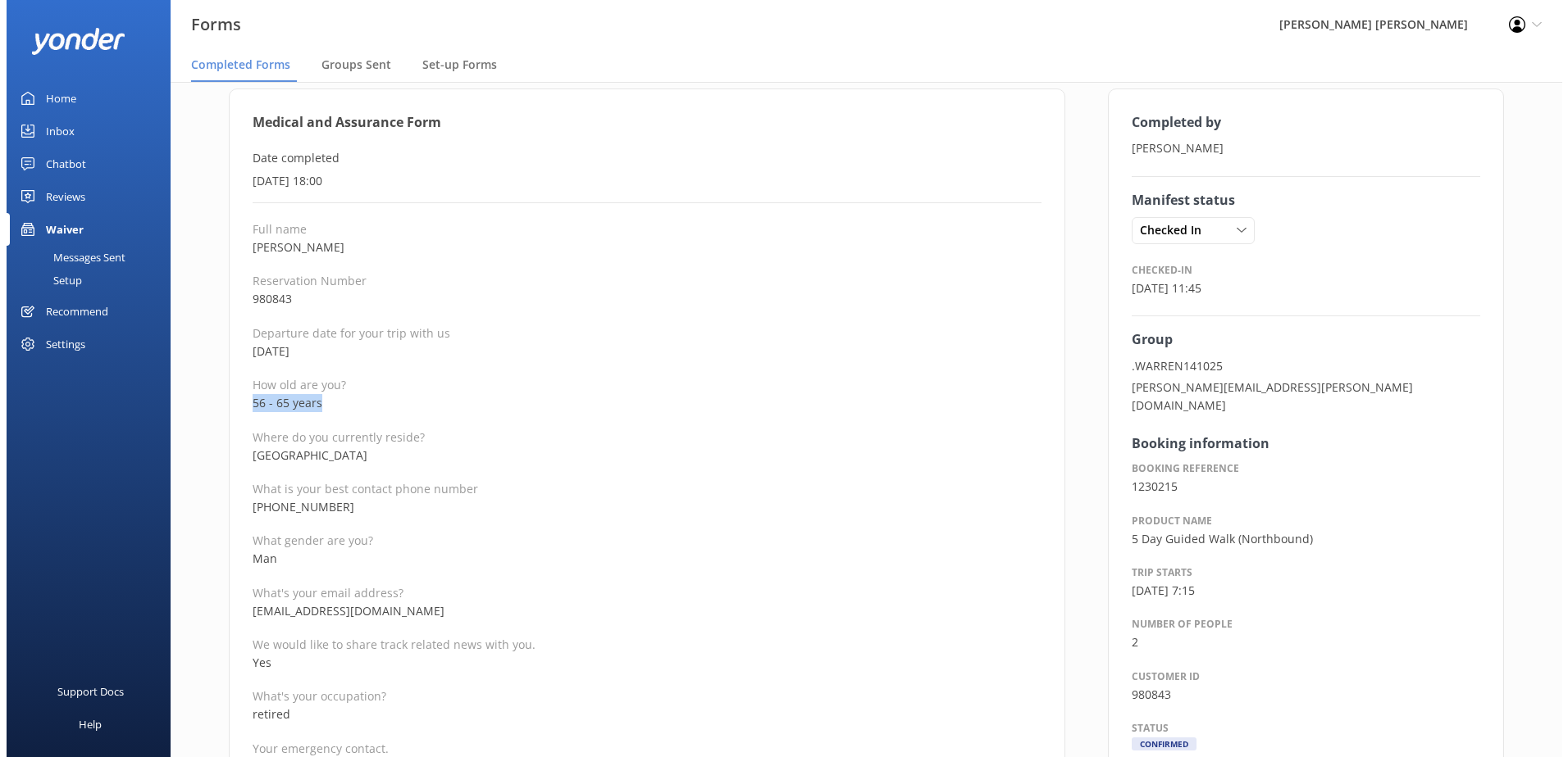
scroll to position [0, 0]
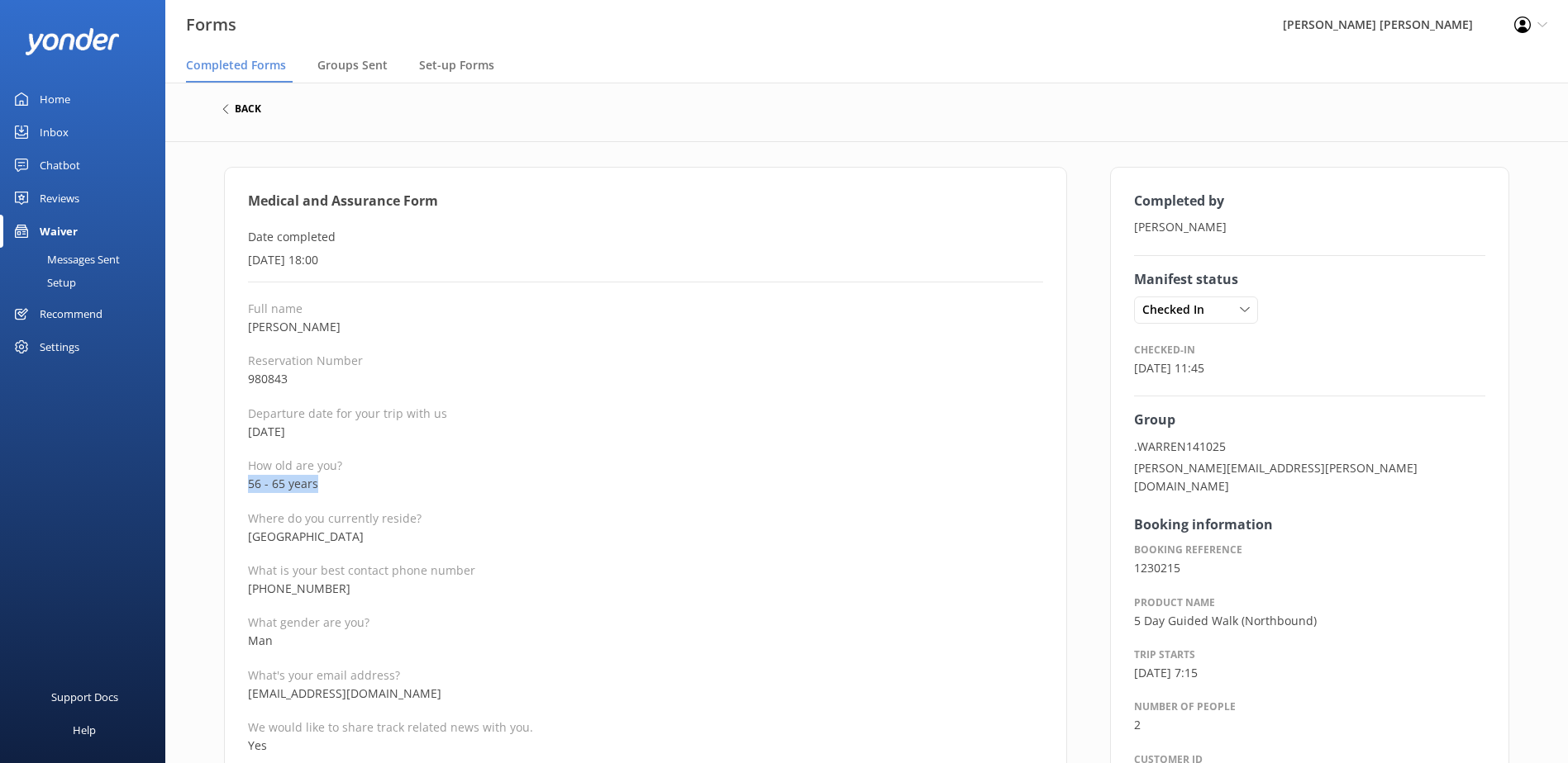
click at [243, 108] on h6 "back" at bounding box center [247, 109] width 26 height 10
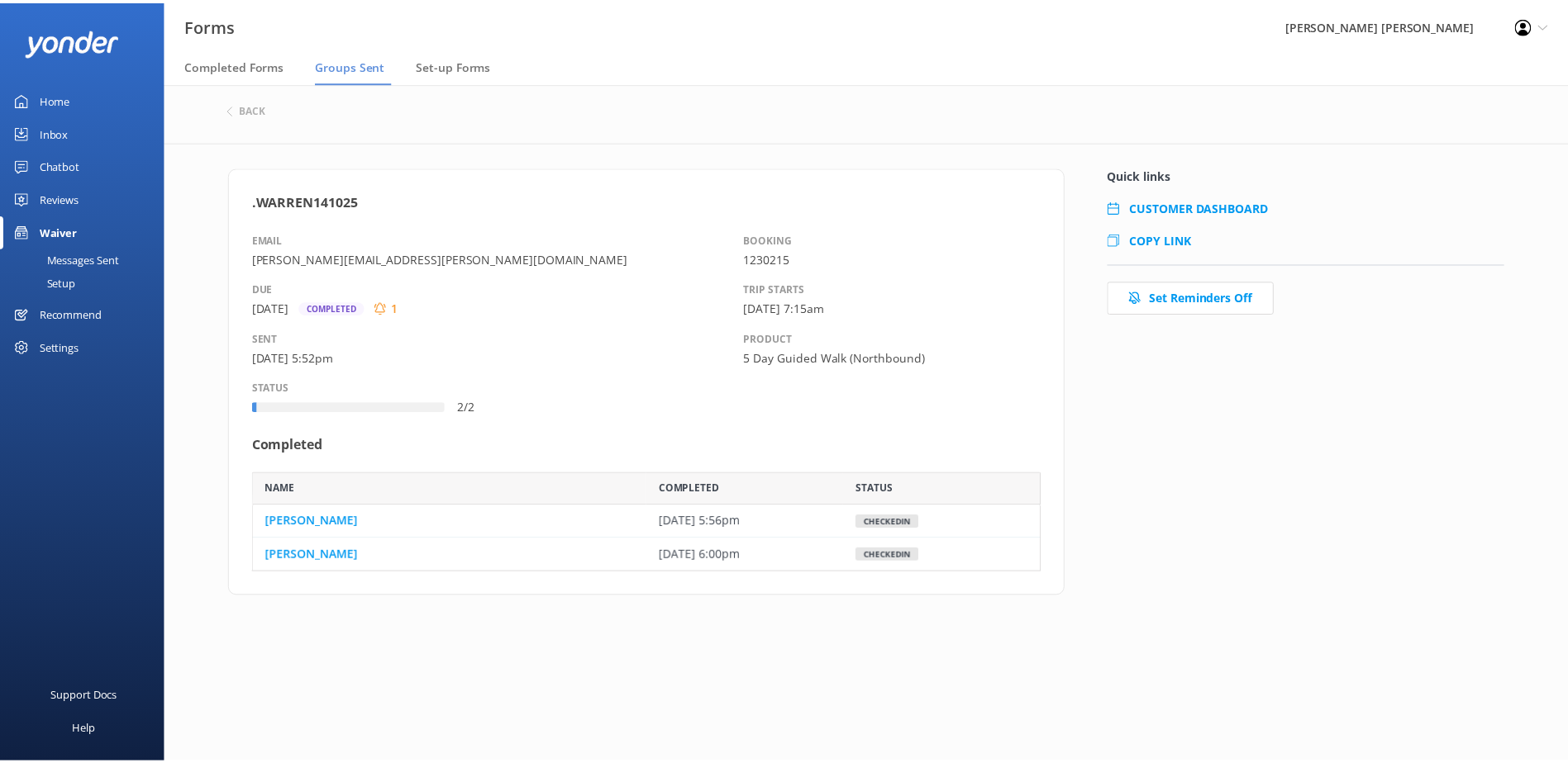
scroll to position [87, 783]
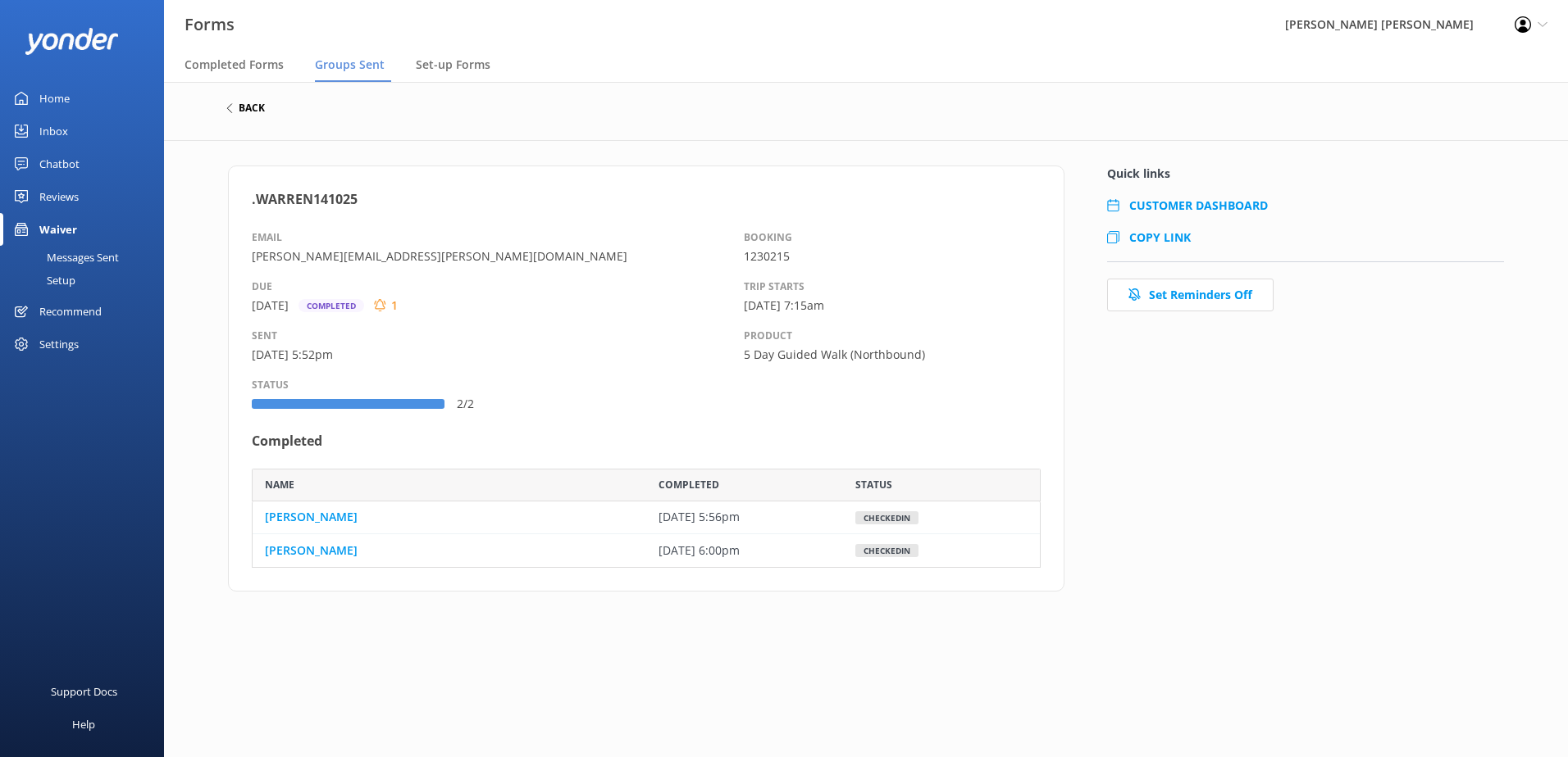
click at [249, 108] on h6 "back" at bounding box center [251, 109] width 26 height 10
